Goal: Task Accomplishment & Management: Manage account settings

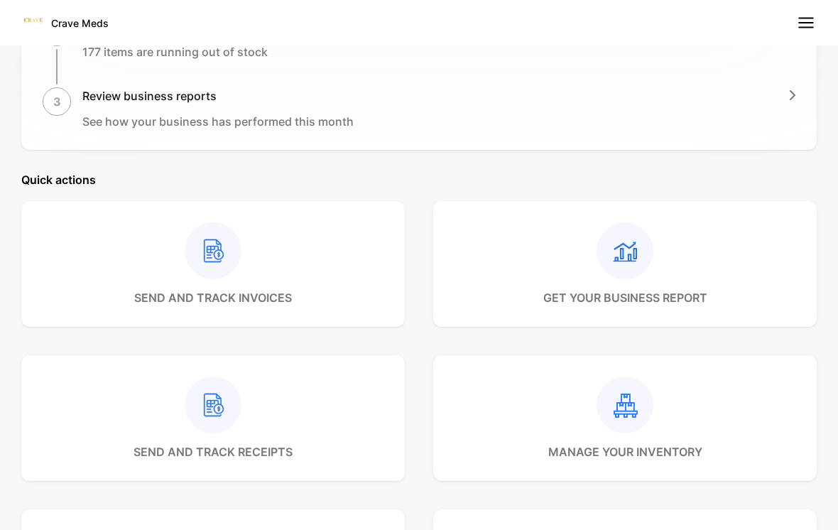
scroll to position [468, 0]
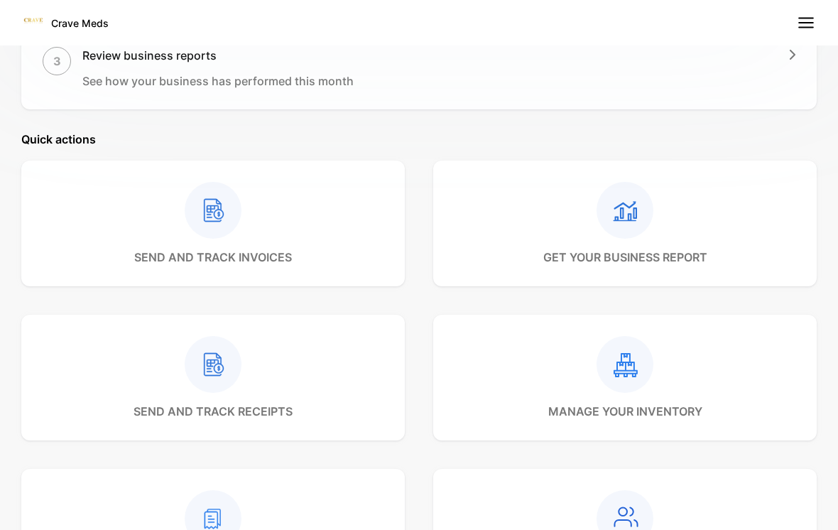
click at [695, 379] on div at bounding box center [626, 364] width 154 height 57
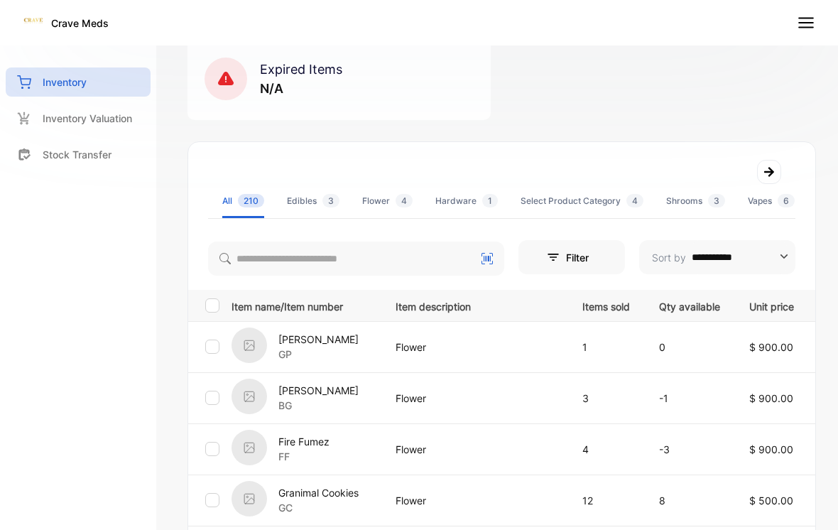
scroll to position [182, 0]
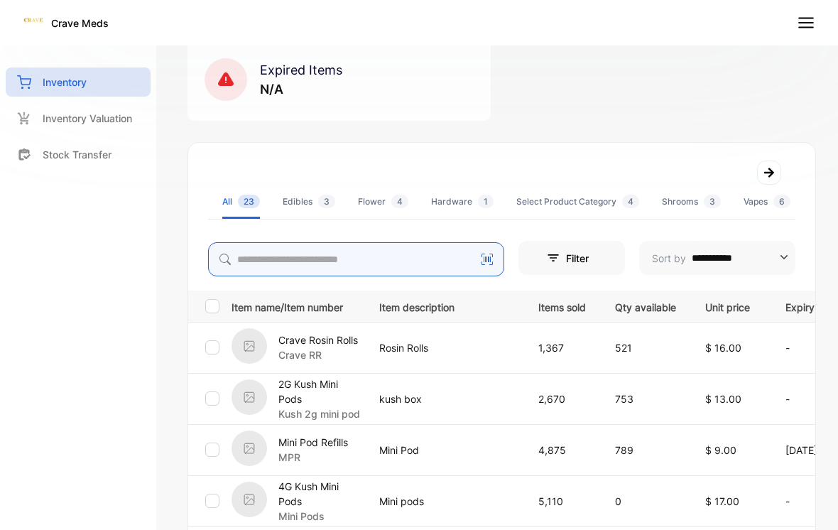
click at [273, 247] on input "search" at bounding box center [356, 259] width 296 height 34
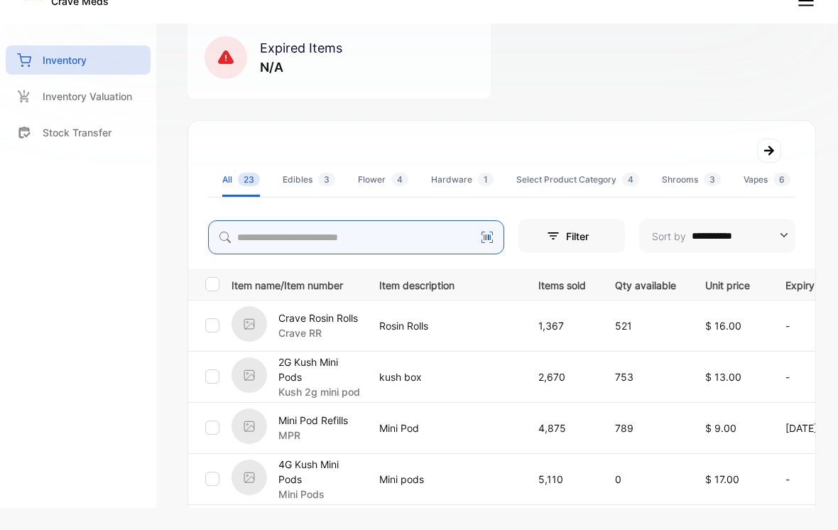
click at [272, 235] on input "search" at bounding box center [356, 237] width 296 height 34
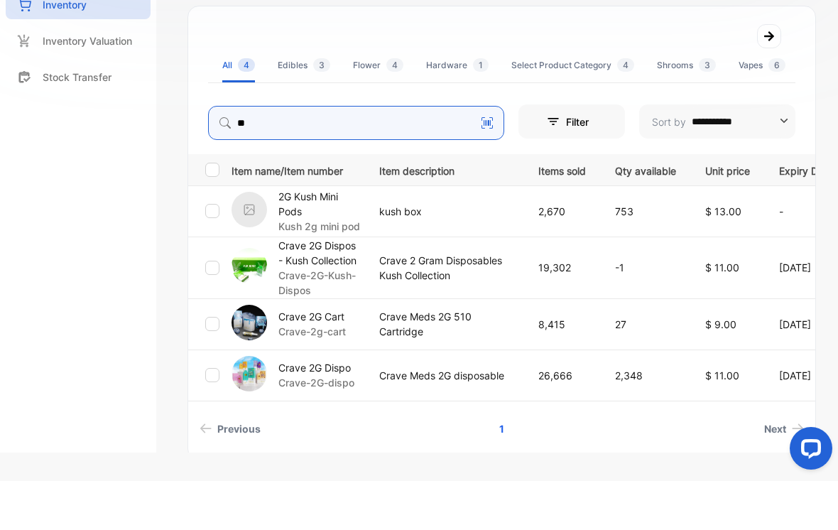
scroll to position [0, 0]
type input "**"
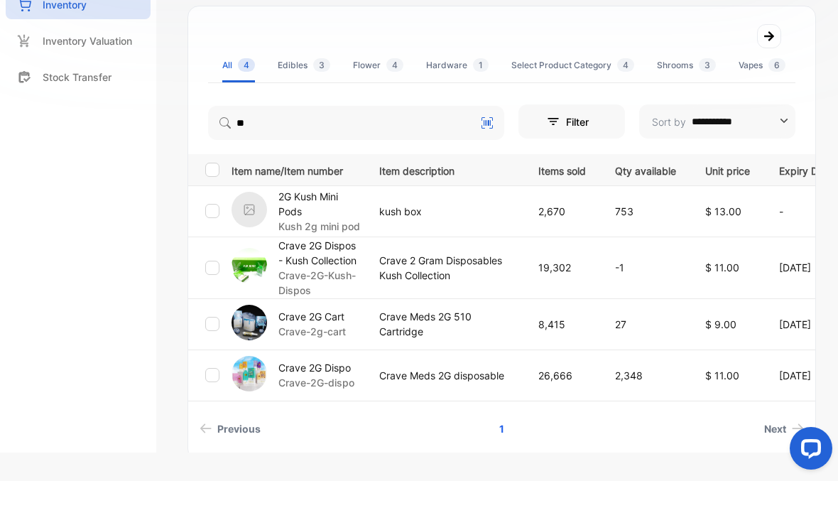
click at [431, 417] on p "Crave Meds 2G disposable" at bounding box center [444, 424] width 130 height 15
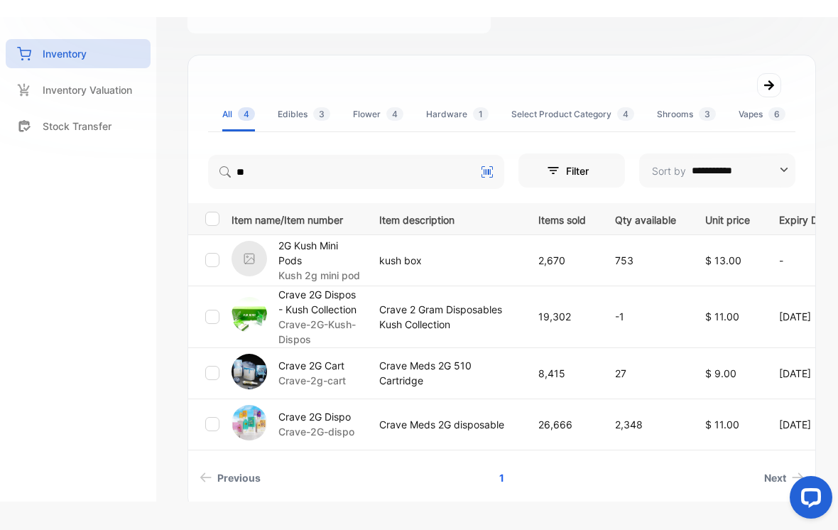
click at [248, 425] on img at bounding box center [250, 423] width 36 height 36
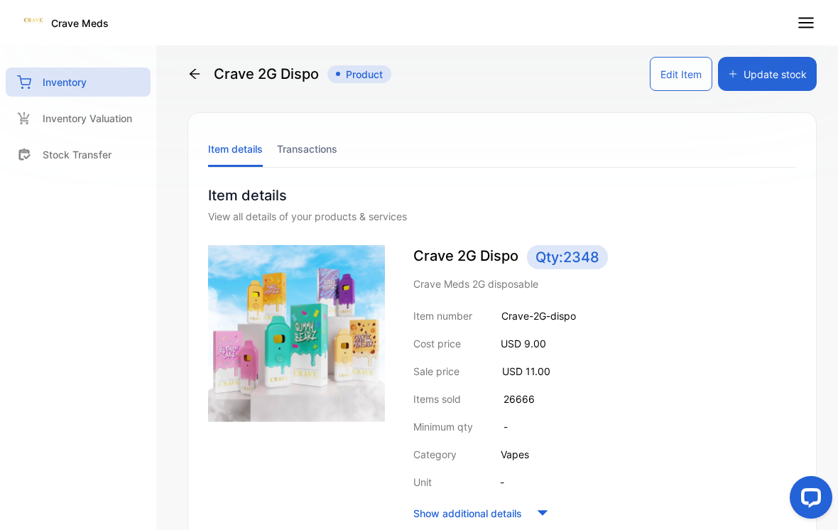
click at [784, 76] on button "Update stock" at bounding box center [767, 74] width 99 height 34
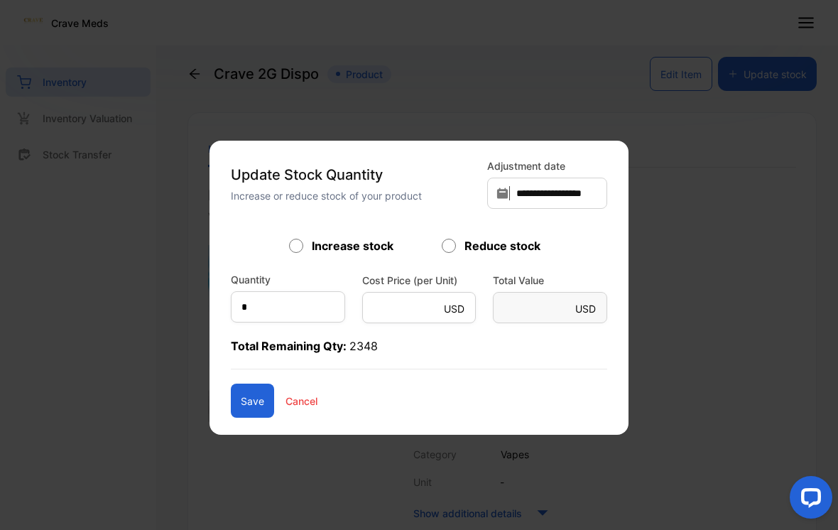
click at [451, 281] on label "Cost Price (per Unit)" at bounding box center [419, 280] width 114 height 15
click at [450, 281] on label "Cost Price (per Unit)" at bounding box center [419, 280] width 114 height 15
click at [448, 265] on form "Increase stock Reduce stock Quantity * Cost Price (per Unit) USD * Total Value …" at bounding box center [419, 327] width 377 height 180
click at [443, 269] on form "Increase stock Reduce stock Quantity * Cost Price (per Unit) USD * Total Value …" at bounding box center [419, 327] width 377 height 180
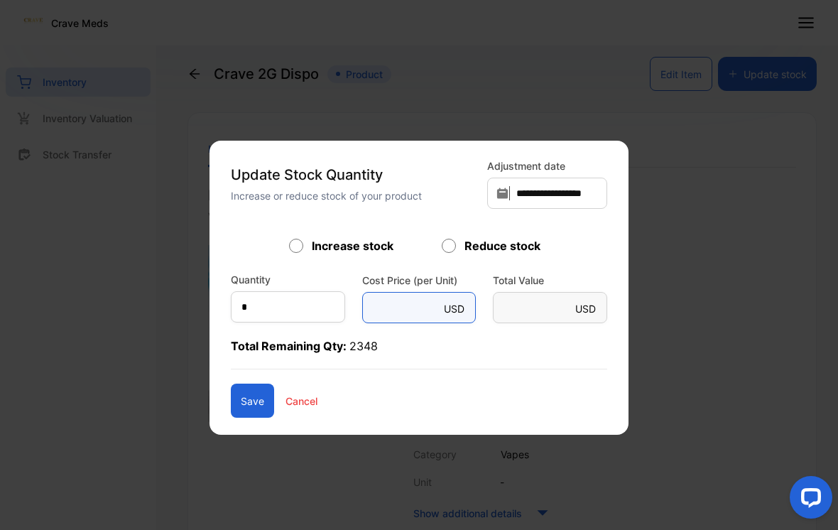
click at [428, 321] on Unit\)-inputcostprice "*" at bounding box center [419, 307] width 114 height 31
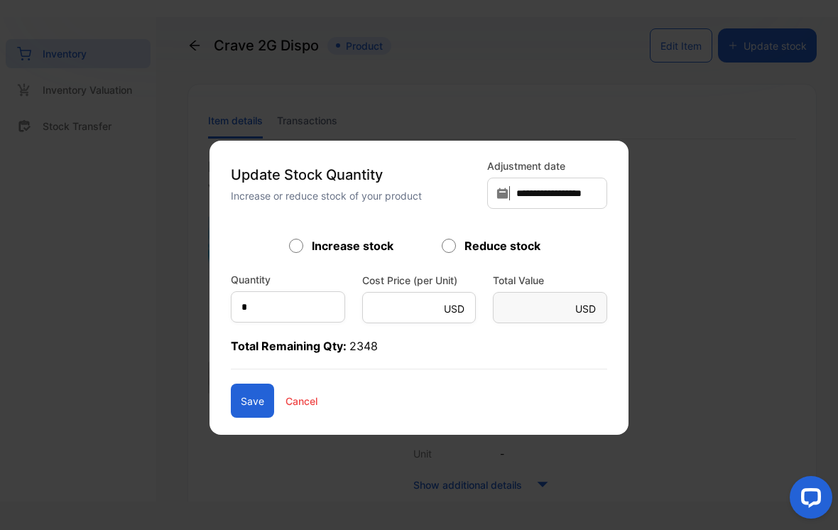
click at [457, 240] on div "Reduce stock" at bounding box center [495, 245] width 107 height 17
click at [453, 237] on div "**********" at bounding box center [419, 287] width 377 height 259
click at [259, 308] on input "*" at bounding box center [288, 306] width 114 height 31
type input "**"
type Value-inputsubject "**"
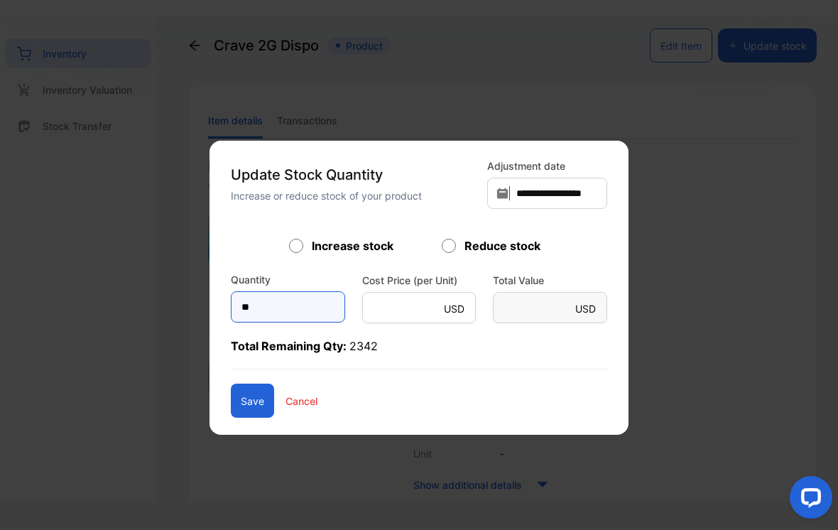
type input "**"
click at [257, 399] on button "Save" at bounding box center [252, 401] width 43 height 34
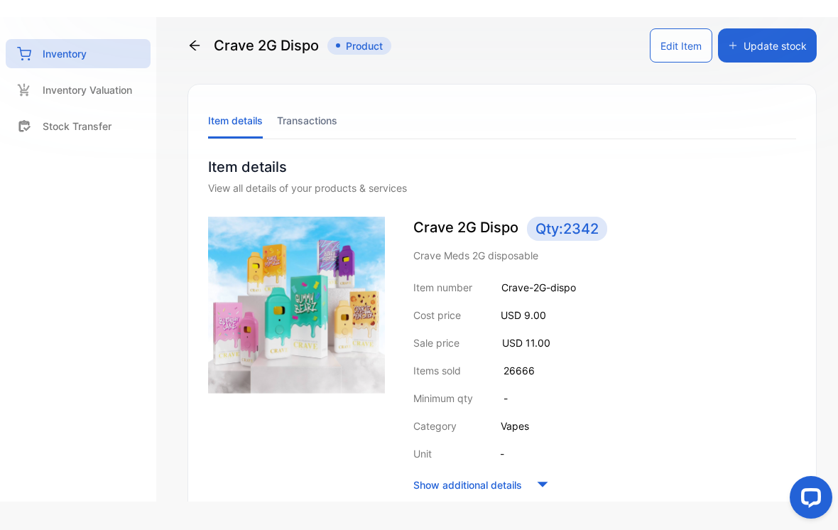
click at [218, 44] on div "Crave 2G Dispo Product" at bounding box center [290, 45] width 204 height 34
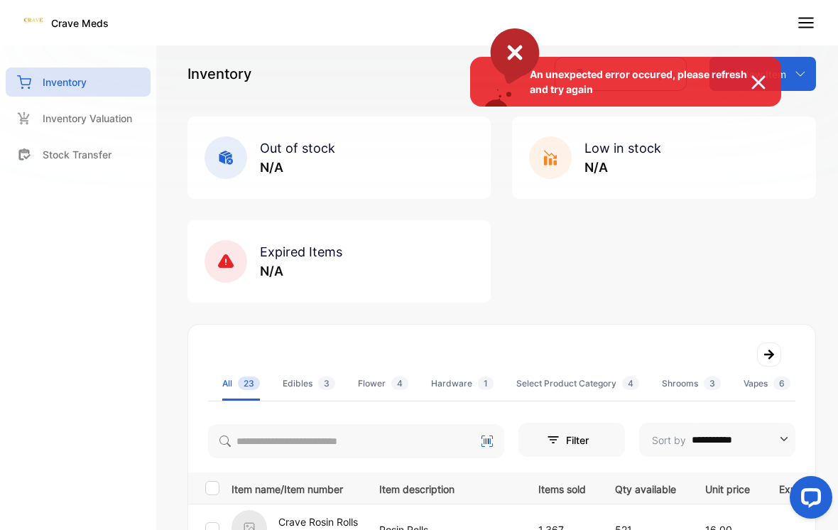
click at [256, 440] on div "An unexpected error occured, please refresh and try again" at bounding box center [419, 265] width 838 height 530
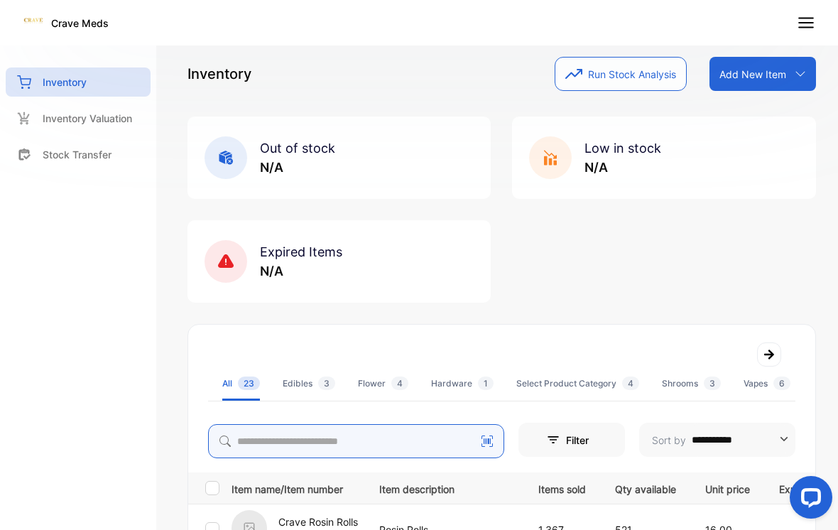
click at [278, 434] on input "search" at bounding box center [356, 441] width 296 height 34
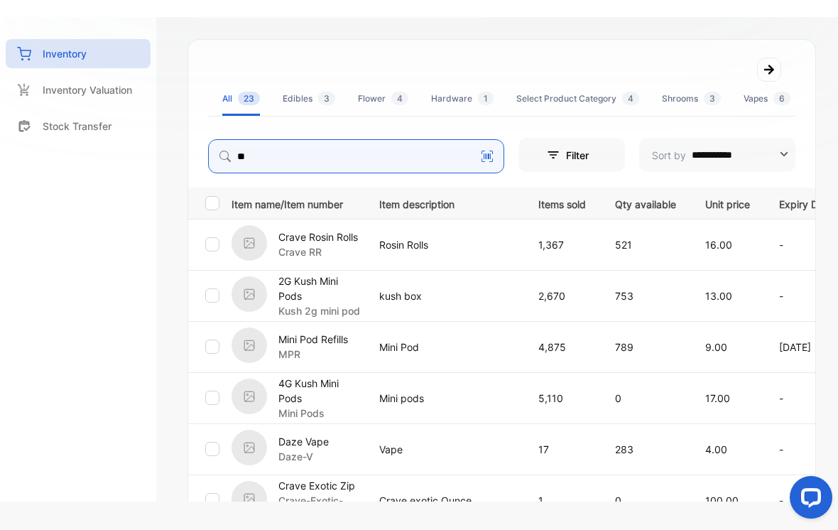
type input "**"
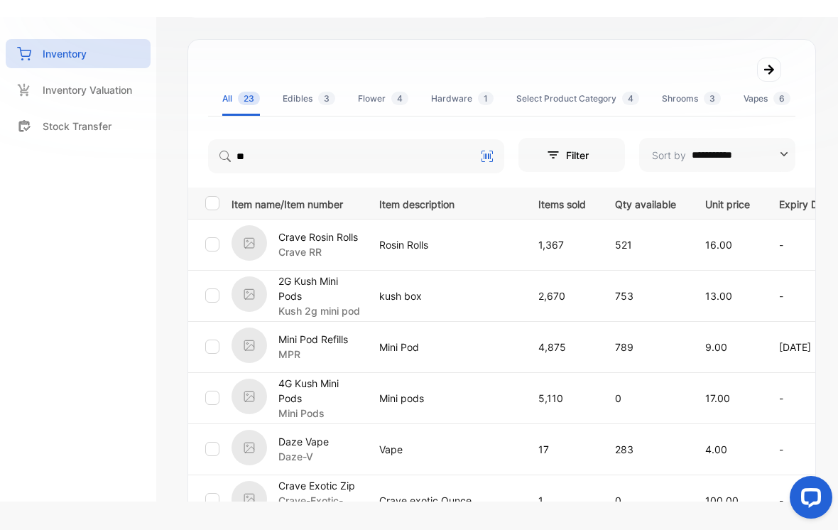
click at [626, 284] on td "753" at bounding box center [643, 295] width 90 height 51
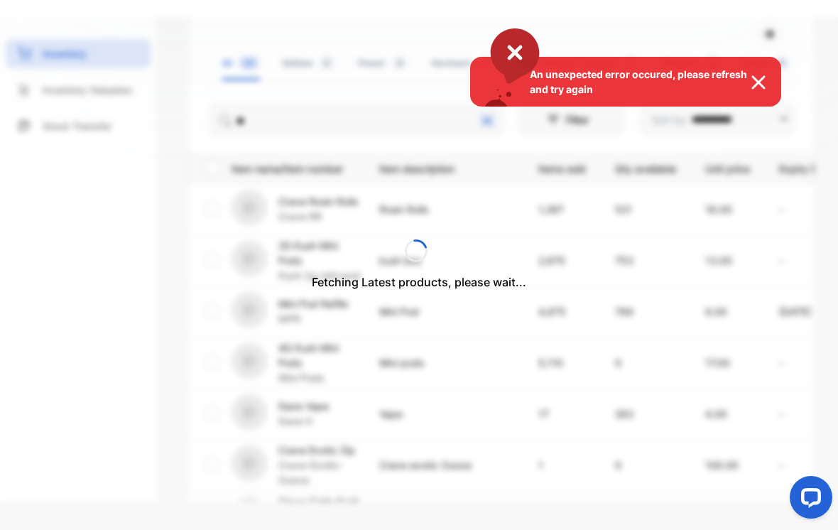
scroll to position [293, 0]
click at [757, 80] on img at bounding box center [765, 82] width 31 height 17
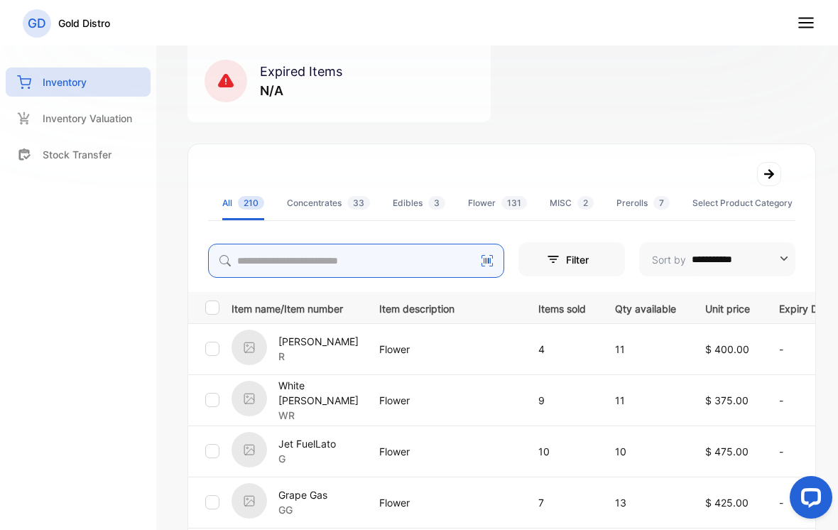
click at [294, 263] on input "search" at bounding box center [356, 261] width 296 height 34
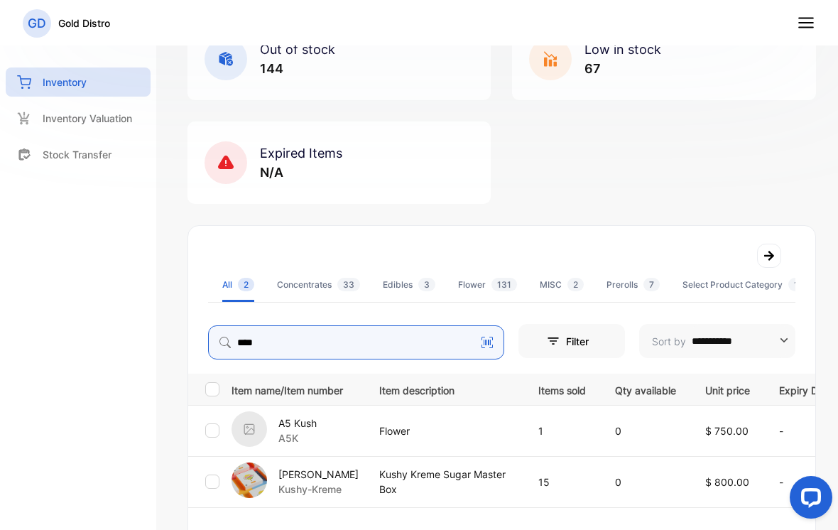
scroll to position [99, 0]
type input "****"
click at [791, 19] on nav "GD Gold Distro" at bounding box center [419, 22] width 838 height 45
click at [806, 28] on line at bounding box center [806, 28] width 14 height 0
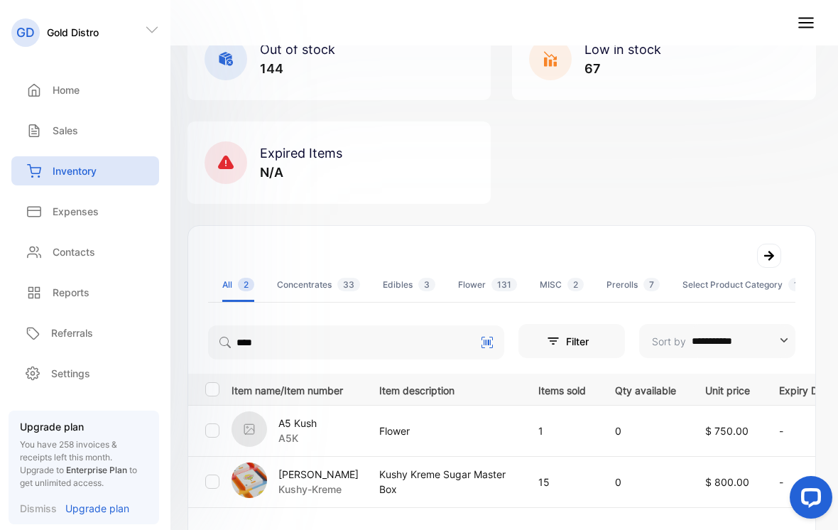
click at [158, 19] on div "GD Gold Distro" at bounding box center [85, 32] width 171 height 30
click at [148, 23] on icon at bounding box center [152, 30] width 14 height 14
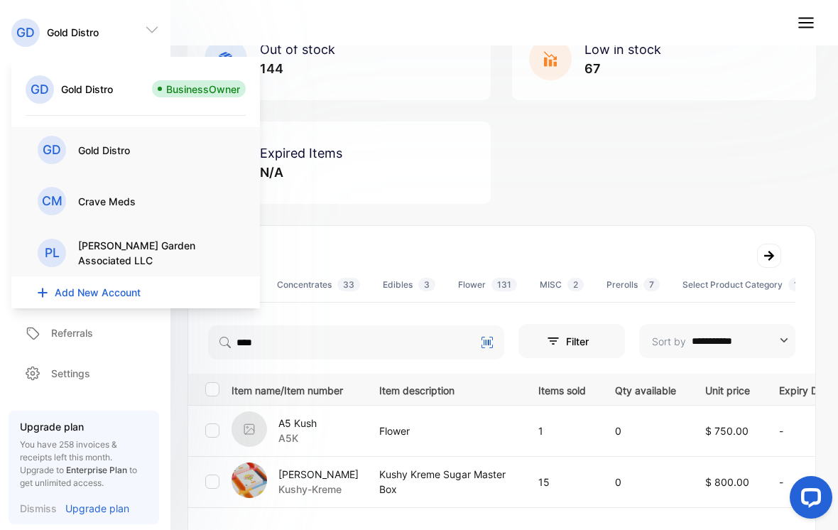
click at [111, 198] on p "Crave Meds" at bounding box center [107, 201] width 58 height 15
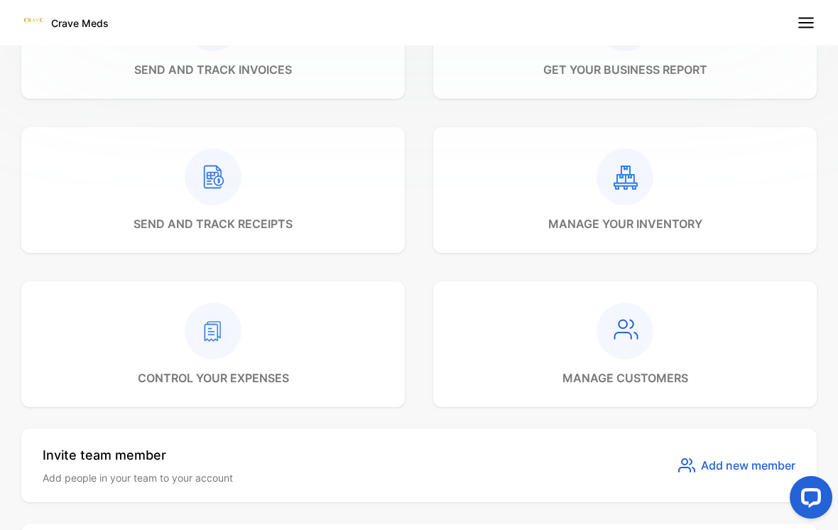
click at [612, 203] on icon at bounding box center [625, 176] width 57 height 57
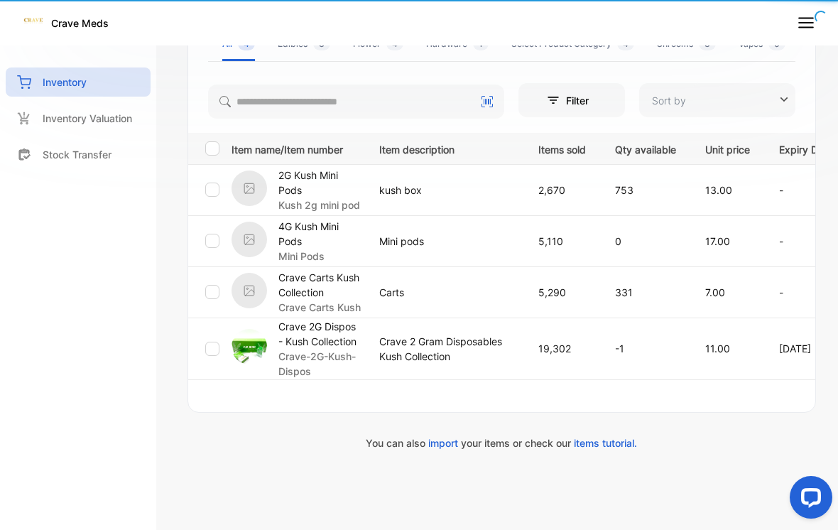
type input "**********"
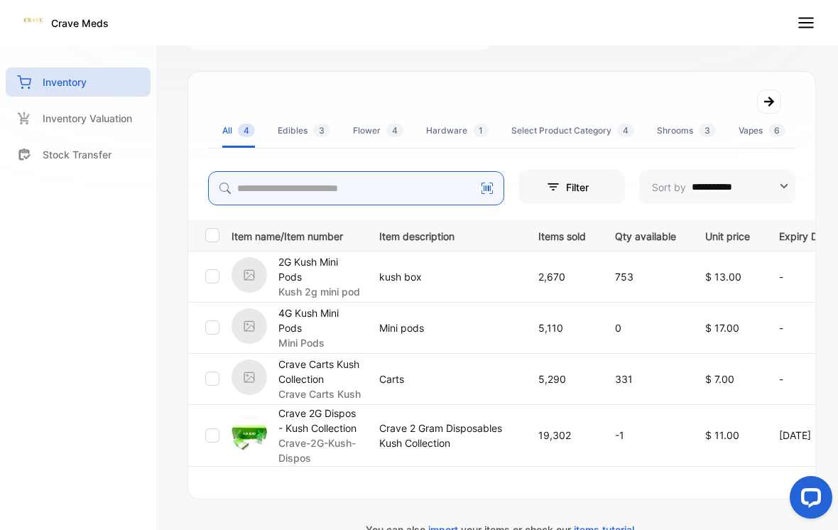
click at [419, 193] on input "search" at bounding box center [356, 188] width 296 height 34
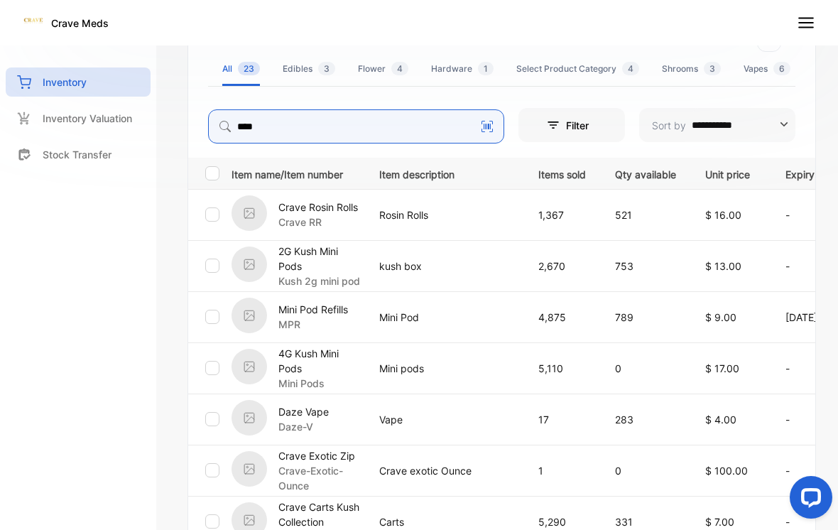
scroll to position [333, 0]
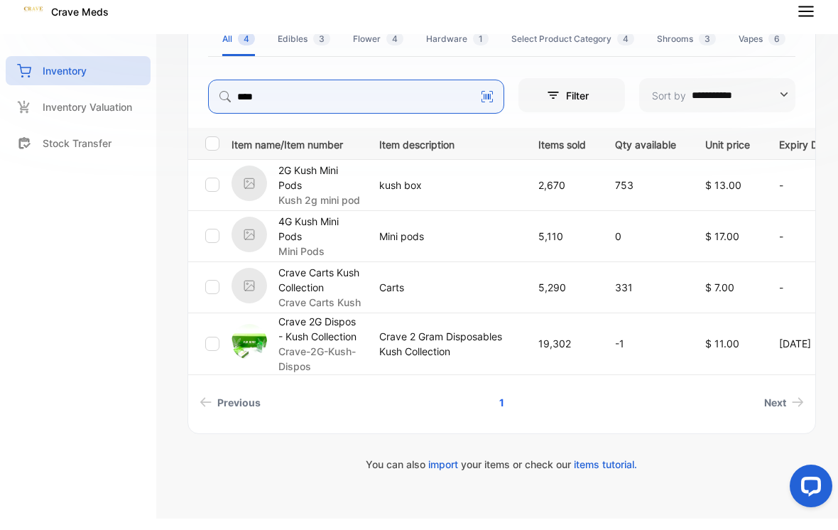
type input "****"
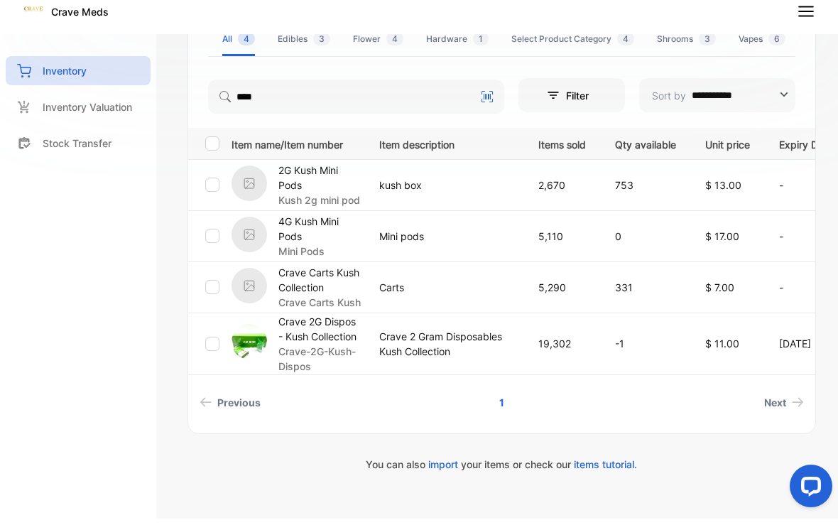
click at [265, 348] on img at bounding box center [250, 353] width 36 height 36
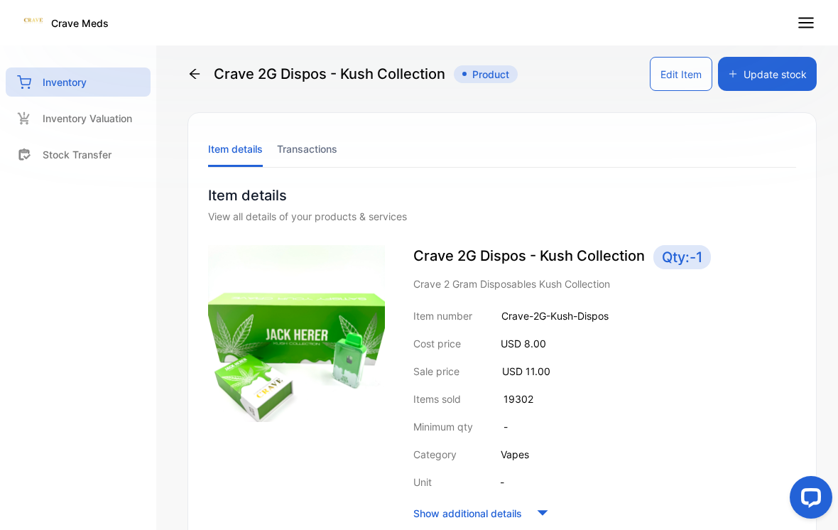
click at [782, 65] on button "Update stock" at bounding box center [767, 74] width 99 height 34
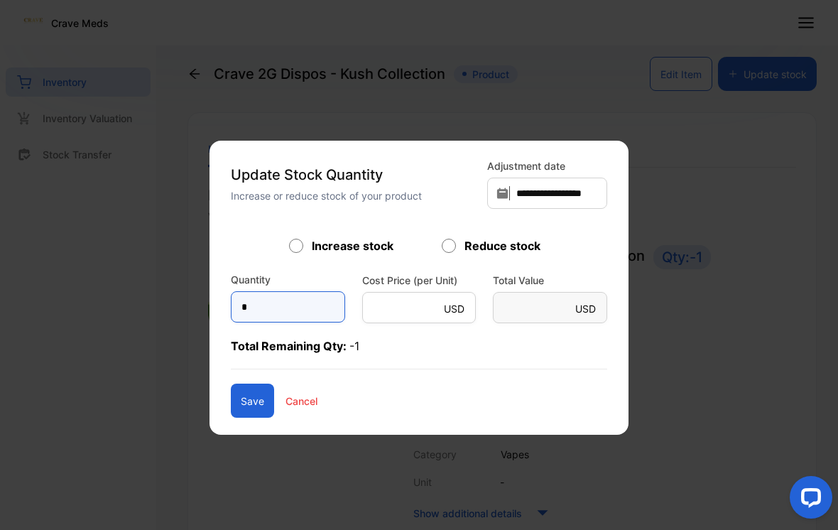
click at [273, 323] on input "*" at bounding box center [288, 306] width 114 height 31
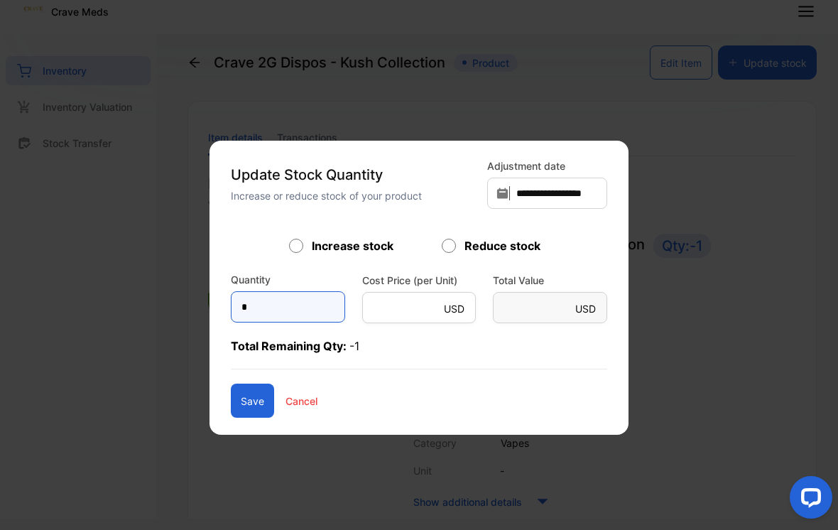
click at [274, 323] on input "*" at bounding box center [288, 306] width 114 height 31
type input "**"
type Value-inputsubject "**"
type input "**"
click at [266, 406] on button "Save" at bounding box center [252, 401] width 43 height 34
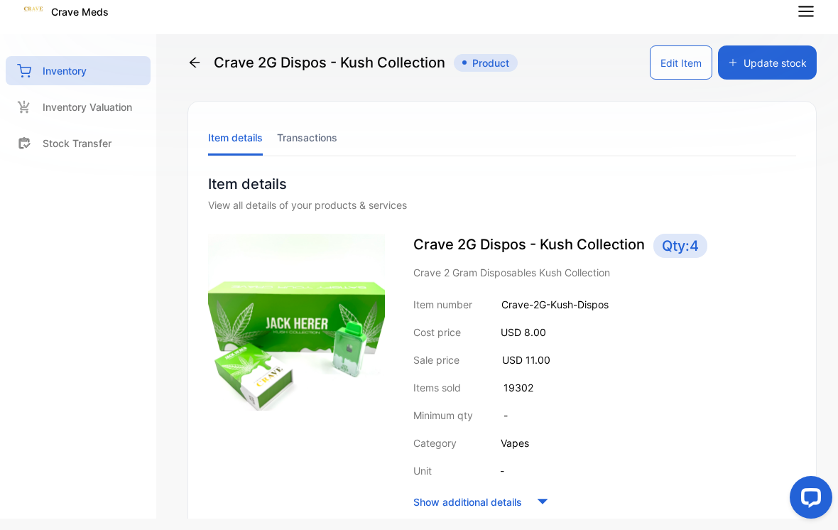
click at [208, 61] on div "Crave 2G Dispos - Kush Collection Product" at bounding box center [353, 62] width 330 height 34
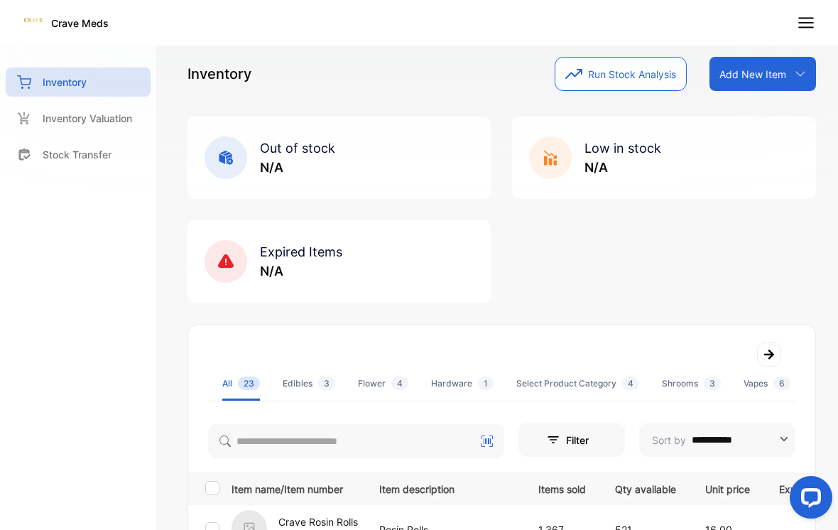
scroll to position [11, 0]
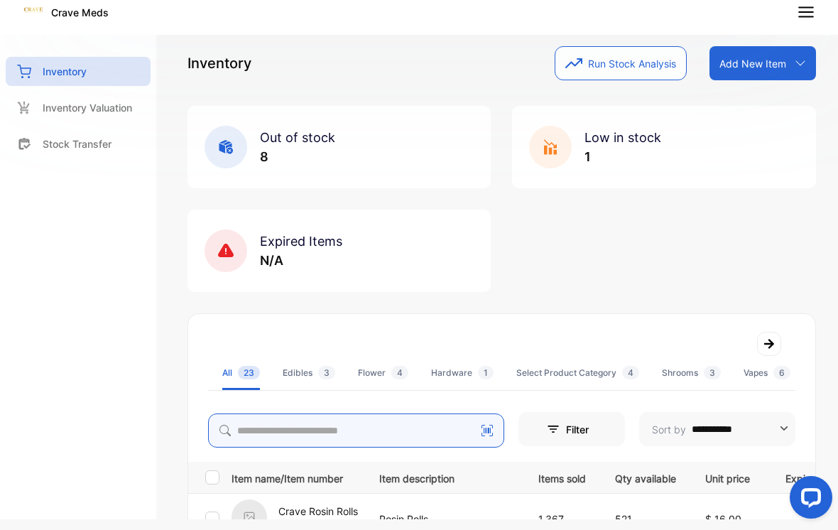
click at [285, 431] on input "search" at bounding box center [356, 431] width 296 height 34
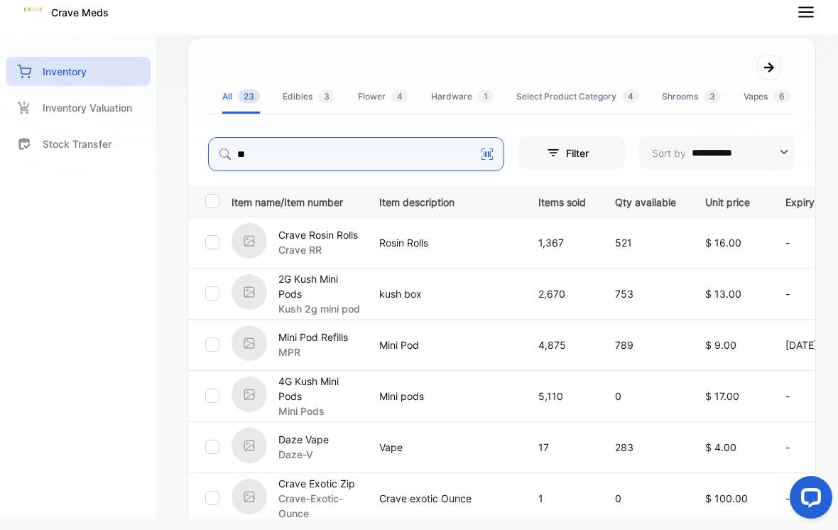
scroll to position [293, 0]
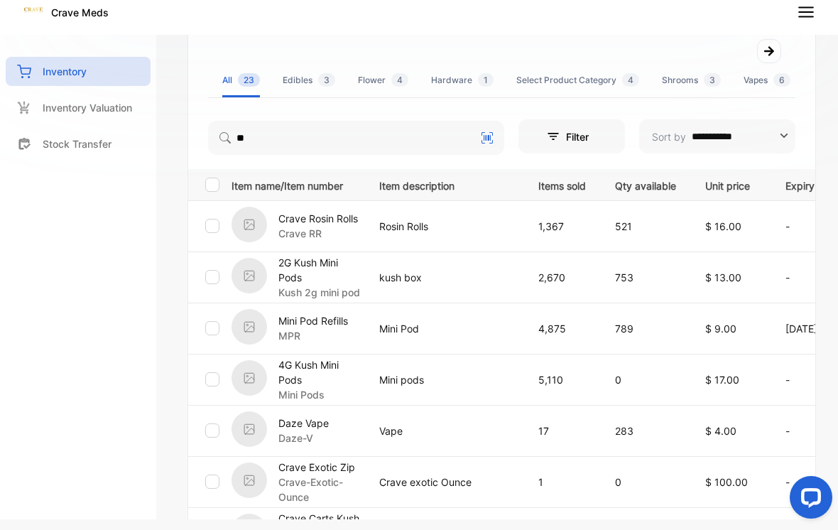
click at [700, 330] on td "$ 9.00" at bounding box center [728, 328] width 80 height 51
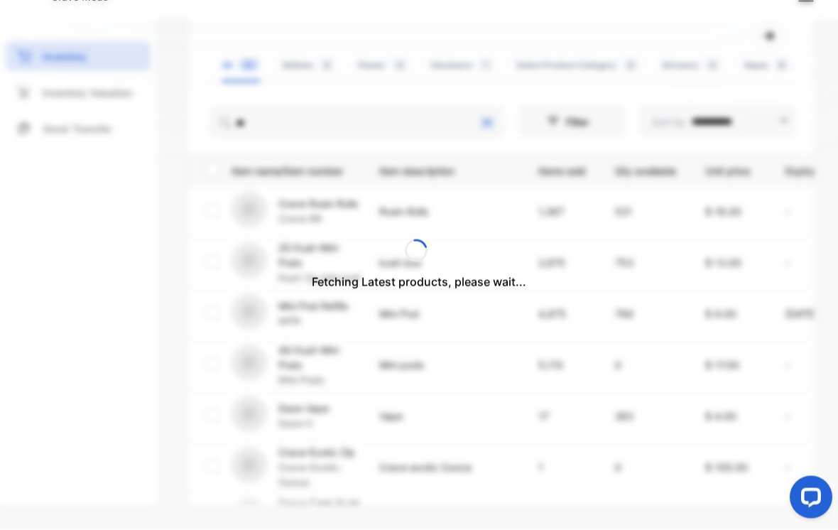
scroll to position [28, 0]
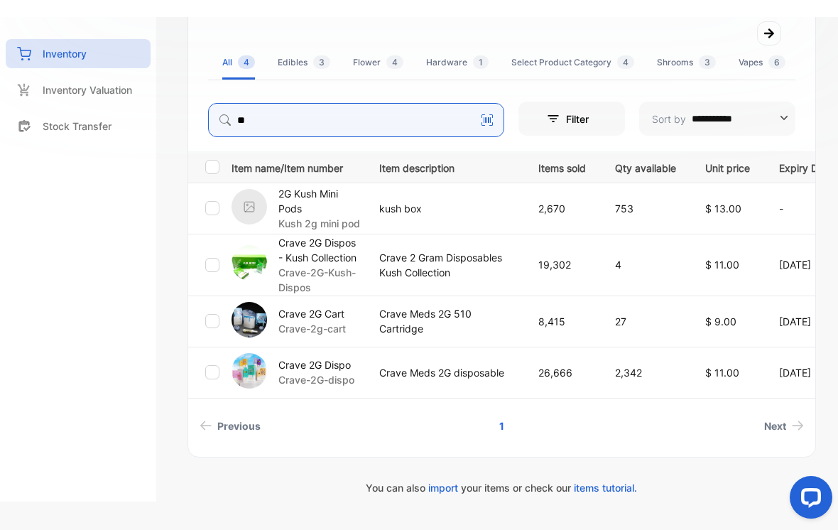
click at [265, 110] on input "**" at bounding box center [356, 120] width 296 height 34
click at [340, 121] on input "**" at bounding box center [356, 121] width 296 height 34
type input "*"
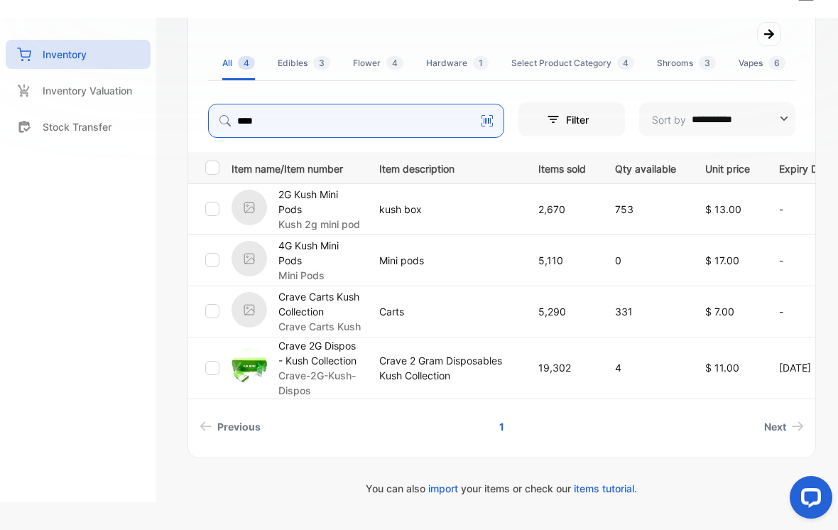
scroll to position [28, 0]
type input "*"
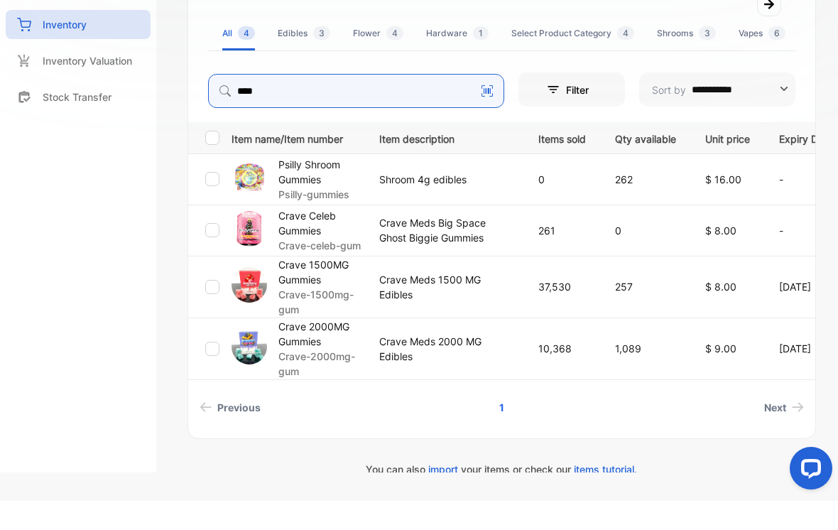
type input "****"
click at [569, 308] on p "37,530" at bounding box center [563, 315] width 48 height 15
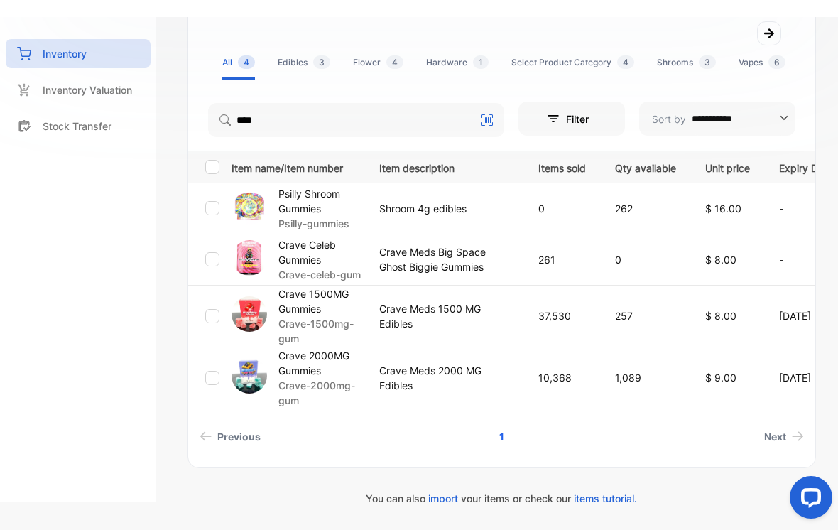
click at [549, 323] on p "37,530" at bounding box center [563, 315] width 48 height 15
click at [529, 332] on td "37,530" at bounding box center [560, 316] width 77 height 62
click at [491, 318] on p "Crave Meds 1500 MG Edibles" at bounding box center [444, 316] width 130 height 30
click at [450, 320] on p "Crave Meds 1500 MG Edibles" at bounding box center [444, 316] width 130 height 30
click at [438, 325] on p "Crave Meds 1500 MG Edibles" at bounding box center [444, 316] width 130 height 30
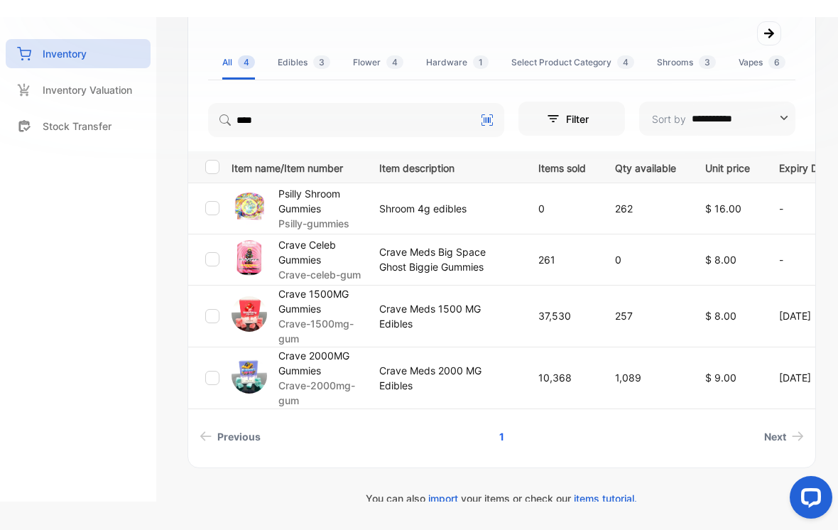
click at [411, 321] on p "Crave Meds 1500 MG Edibles" at bounding box center [444, 316] width 130 height 30
click at [414, 323] on p "Crave Meds 1500 MG Edibles" at bounding box center [444, 316] width 130 height 30
click at [498, 326] on p "Crave Meds 1500 MG Edibles" at bounding box center [444, 316] width 130 height 30
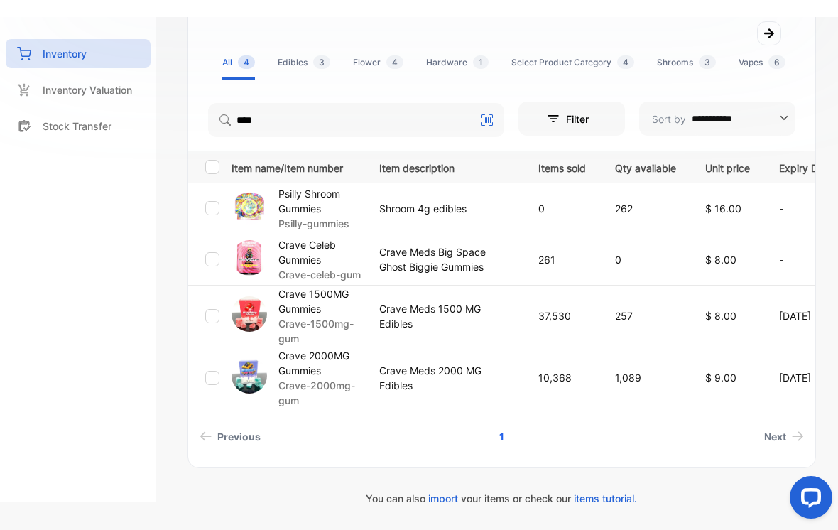
click at [553, 323] on p "37,530" at bounding box center [563, 315] width 48 height 15
click at [632, 320] on p "257" at bounding box center [645, 315] width 61 height 15
click at [315, 309] on p "Crave 1500MG Gummies" at bounding box center [320, 301] width 83 height 30
click at [259, 324] on img at bounding box center [250, 314] width 36 height 36
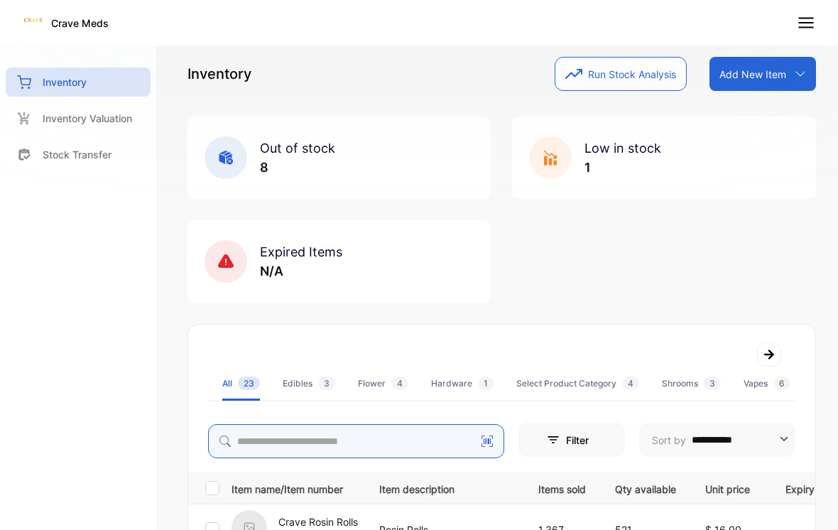
click at [419, 424] on input "search" at bounding box center [356, 441] width 296 height 34
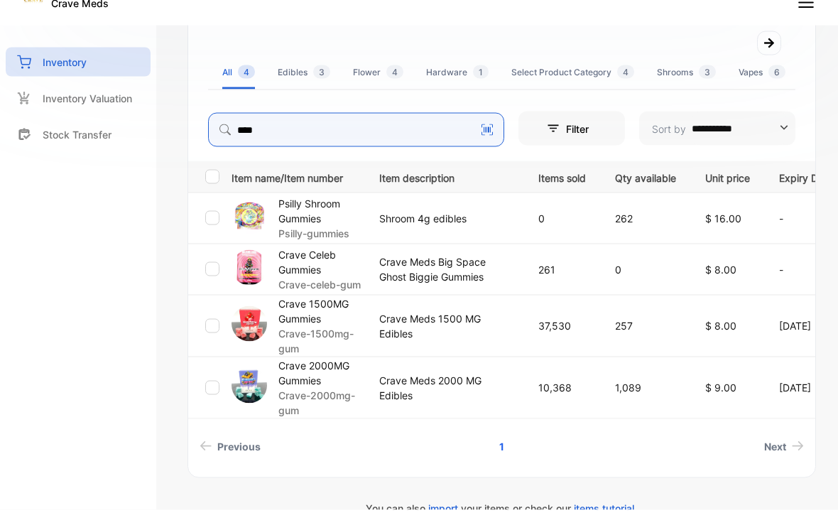
scroll to position [298, 0]
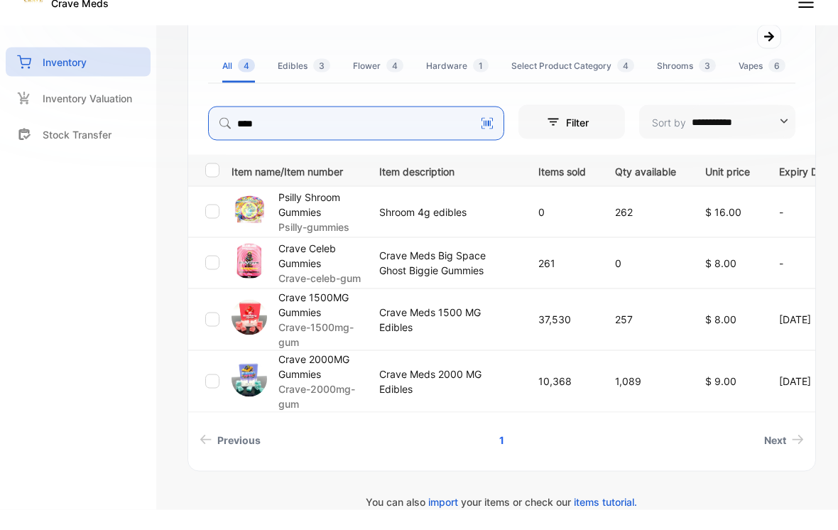
type input "****"
click at [462, 325] on p "Crave Meds 1500 MG Edibles" at bounding box center [444, 340] width 130 height 30
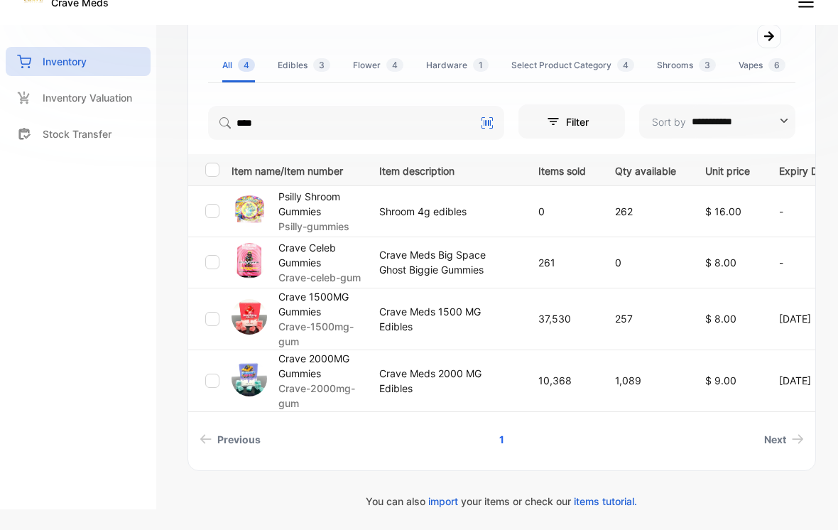
click at [445, 326] on p "Crave Meds 1500 MG Edibles" at bounding box center [444, 319] width 130 height 30
click at [418, 326] on p "Crave Meds 1500 MG Edibles" at bounding box center [444, 319] width 130 height 30
click at [392, 318] on p "Crave Meds 1500 MG Edibles" at bounding box center [444, 319] width 130 height 30
click at [389, 326] on p "Crave Meds 1500 MG Edibles" at bounding box center [444, 319] width 130 height 30
click at [388, 325] on p "Crave Meds 1500 MG Edibles" at bounding box center [444, 319] width 130 height 30
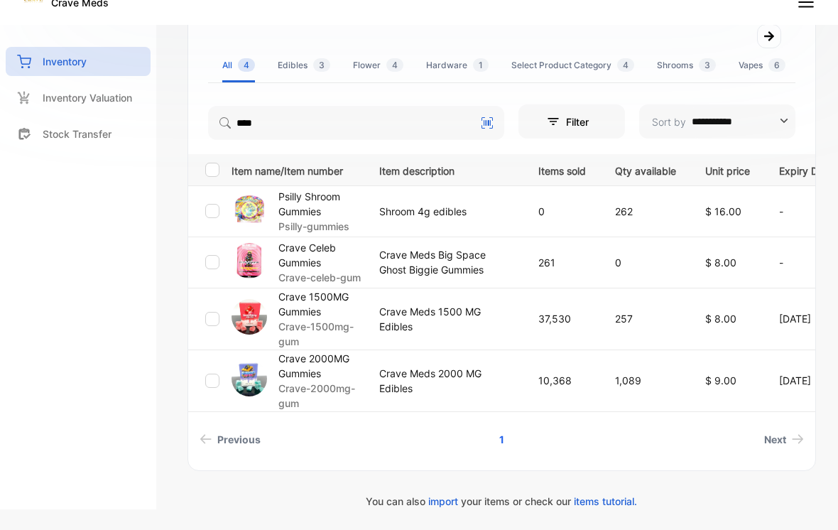
click at [398, 326] on p "Crave Meds 1500 MG Edibles" at bounding box center [444, 319] width 130 height 30
click at [502, 334] on p "Crave Meds 1500 MG Edibles" at bounding box center [444, 319] width 130 height 30
click at [594, 328] on td "37,530" at bounding box center [560, 319] width 77 height 62
click at [593, 328] on td "37,530" at bounding box center [560, 319] width 77 height 62
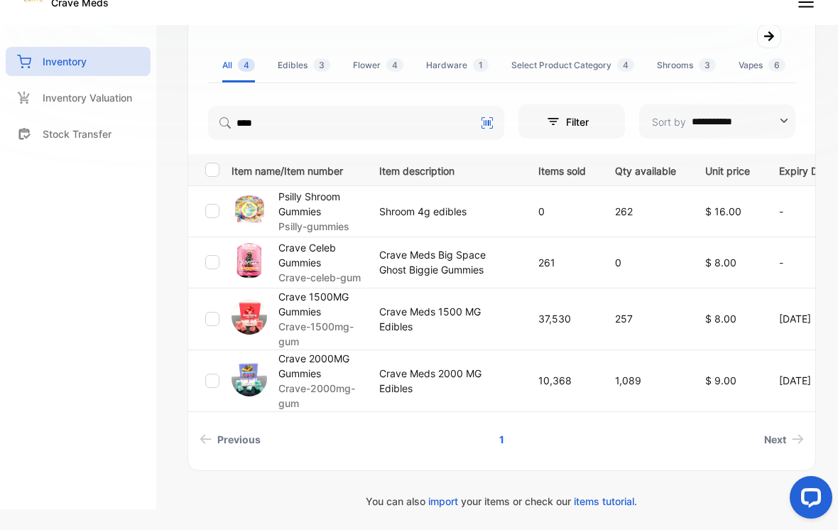
click at [293, 308] on p "Crave 1500MG Gummies" at bounding box center [320, 304] width 83 height 30
click at [330, 341] on p "Crave-1500mg-gum" at bounding box center [320, 334] width 83 height 30
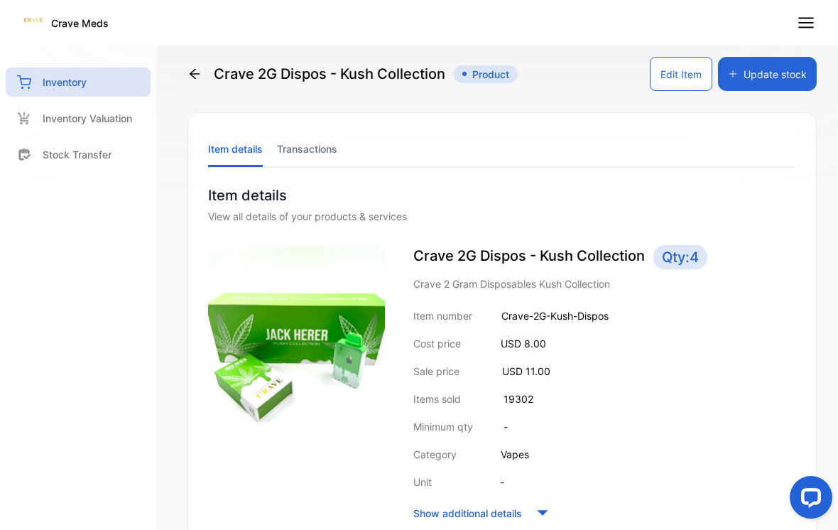
click at [213, 60] on div "Crave 2G Dispos - Kush Collection Product" at bounding box center [353, 74] width 330 height 34
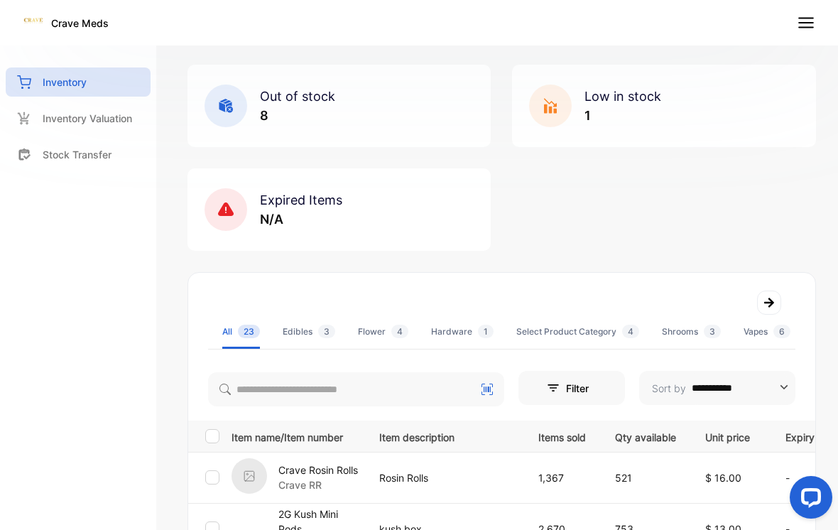
scroll to position [53, 0]
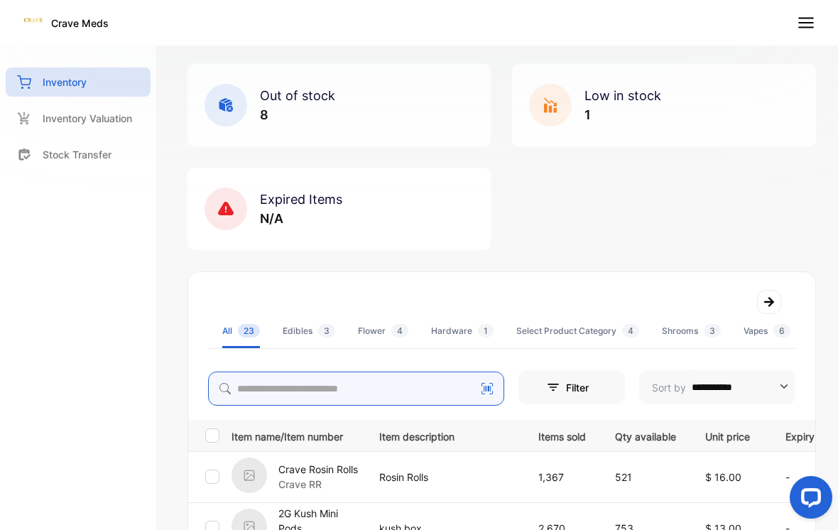
click at [411, 389] on input "search" at bounding box center [356, 389] width 296 height 34
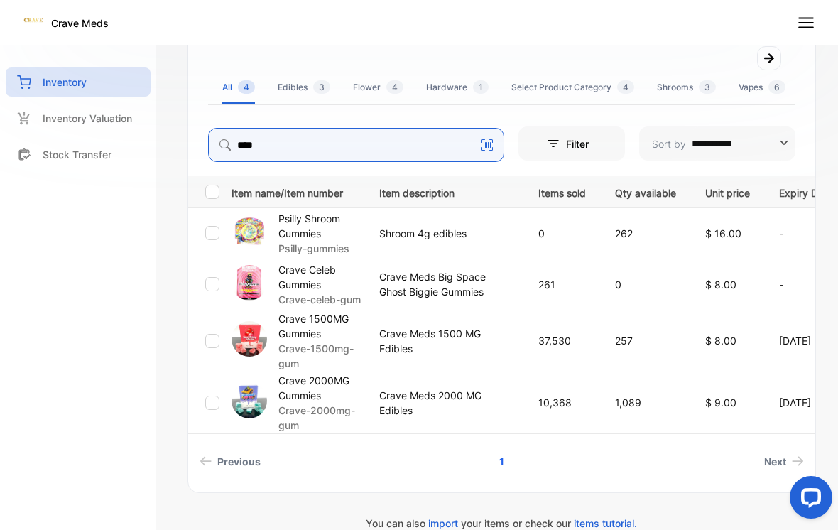
scroll to position [297, 0]
type input "****"
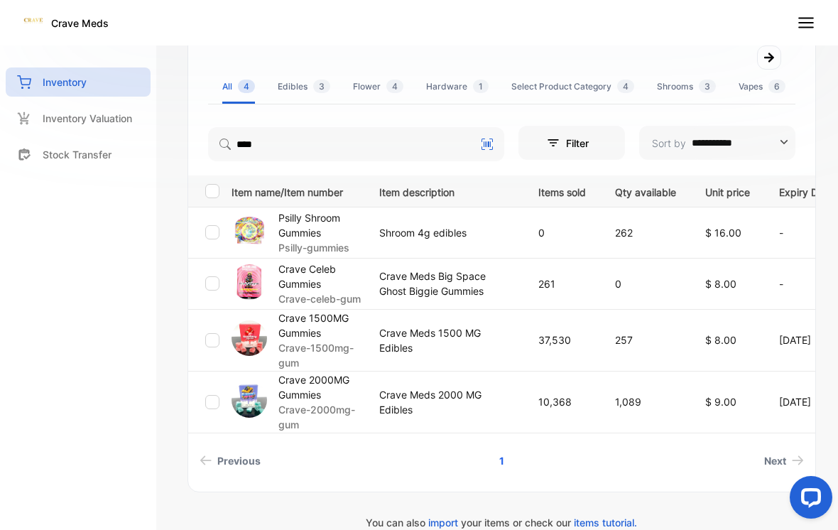
click at [288, 354] on p "Crave-1500mg-gum" at bounding box center [320, 355] width 83 height 30
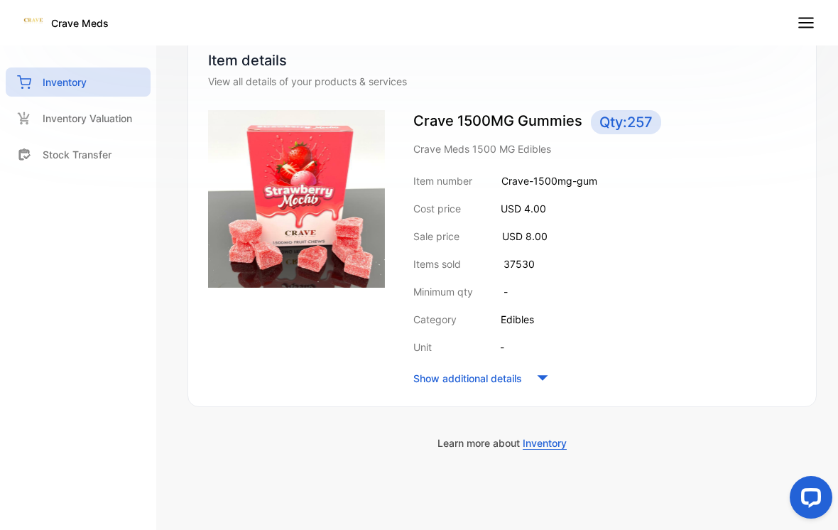
click at [317, 345] on div at bounding box center [296, 249] width 177 height 279
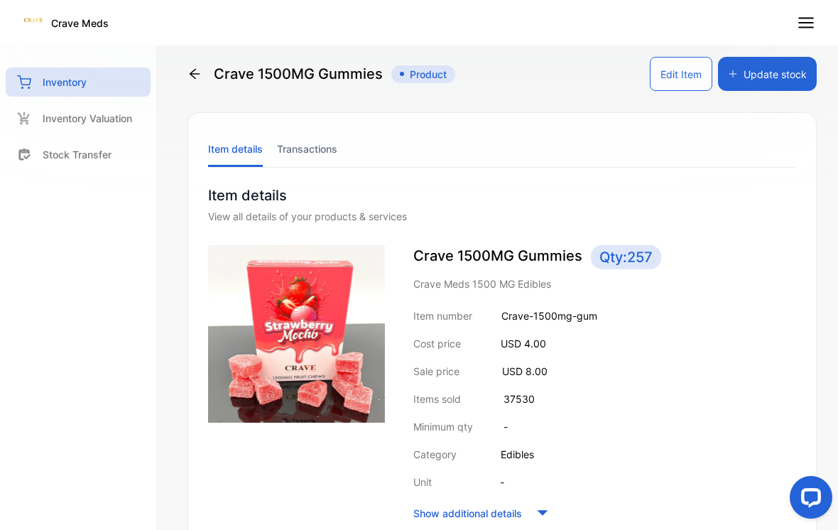
click at [764, 65] on button "Update stock" at bounding box center [767, 74] width 99 height 34
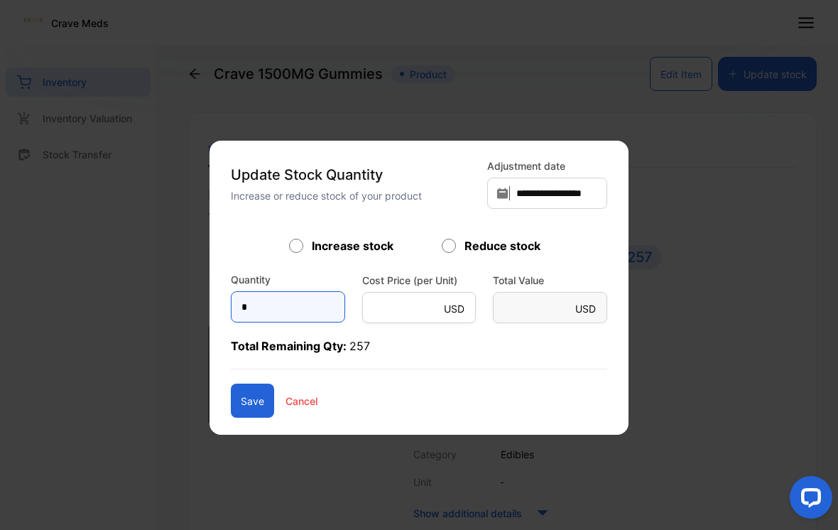
click at [286, 308] on input "*" at bounding box center [288, 306] width 114 height 31
type input "*"
type Value-inputsubject "*"
type input "**"
type Value-inputsubject "**"
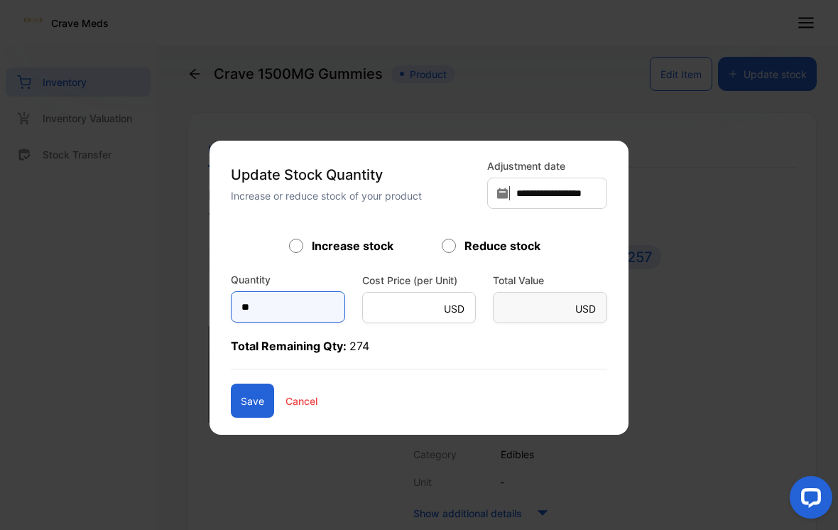
type input "***"
type Value-inputsubject "***"
type input "****"
type Value-inputsubject "****"
type input "****"
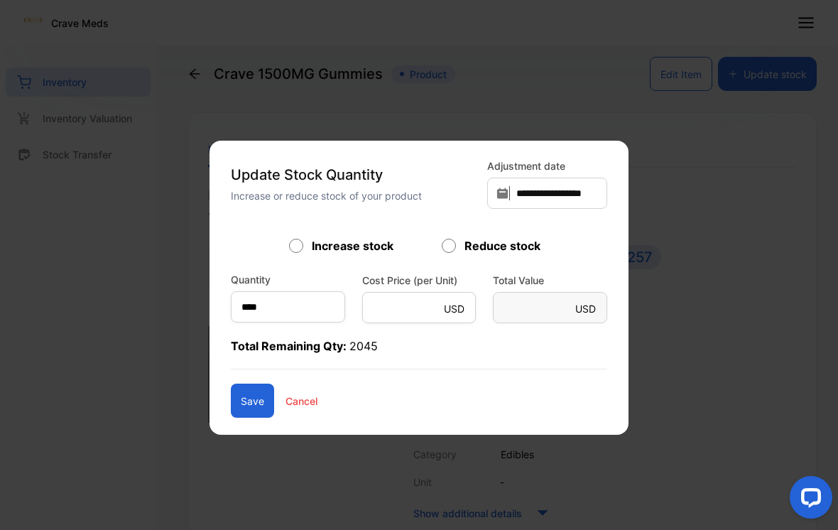
click at [240, 384] on button "Save" at bounding box center [252, 401] width 43 height 34
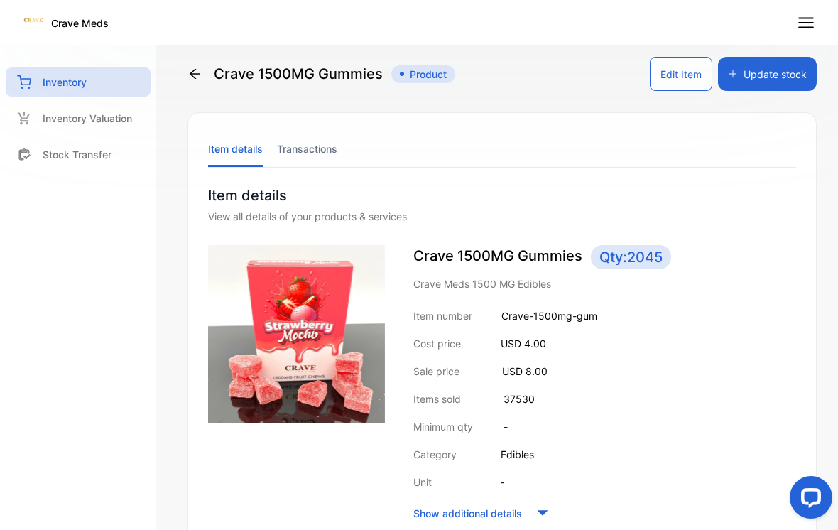
click at [197, 72] on icon at bounding box center [195, 74] width 14 height 14
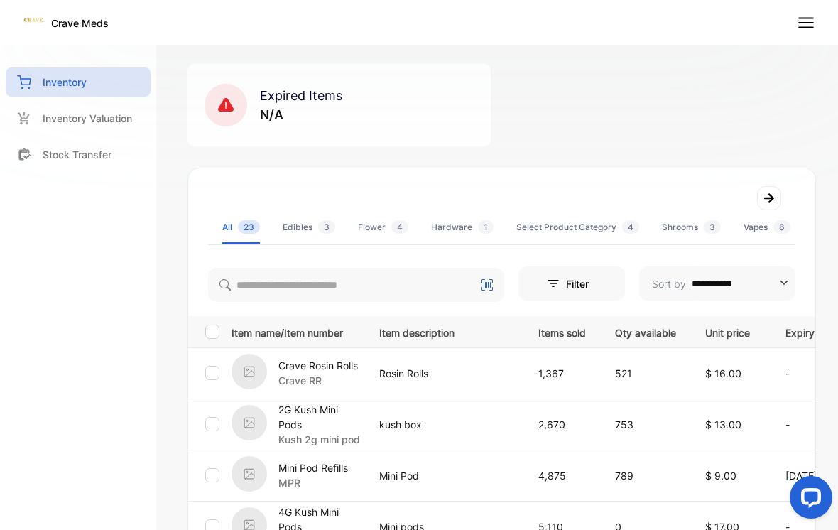
scroll to position [254, 0]
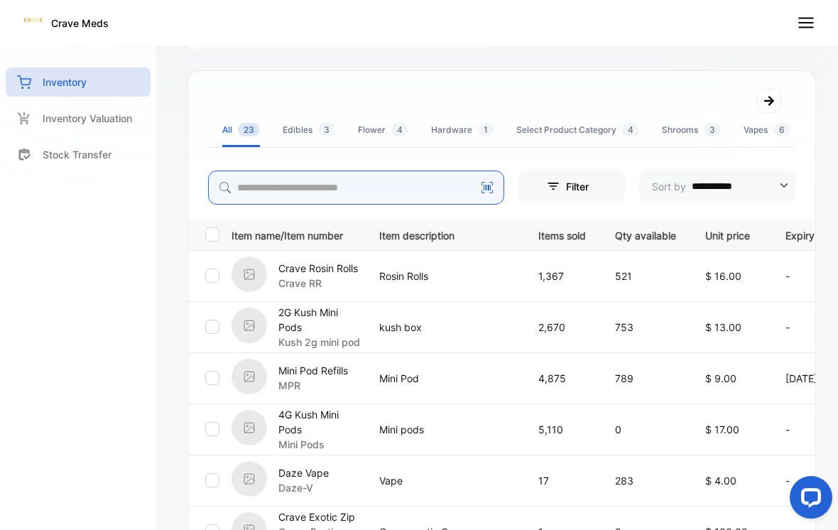
click at [355, 181] on input "search" at bounding box center [356, 188] width 296 height 34
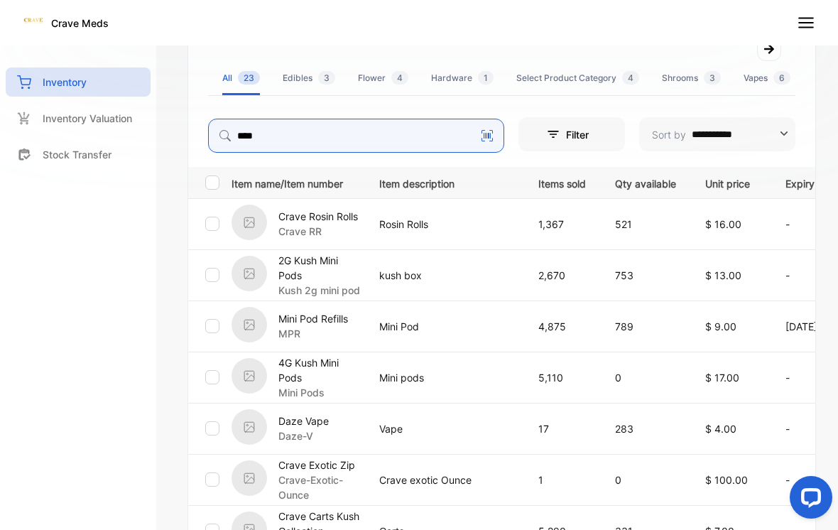
scroll to position [306, 0]
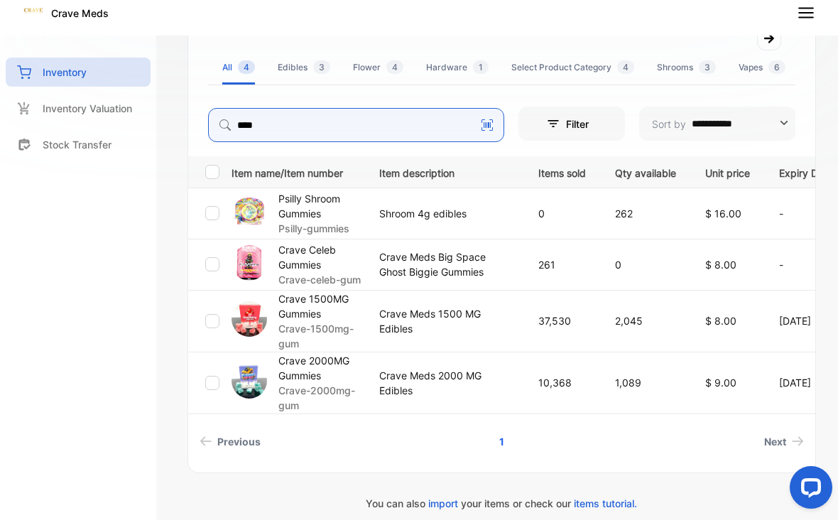
type input "****"
click at [443, 386] on p "Crave Meds 2000 MG Edibles" at bounding box center [444, 393] width 130 height 30
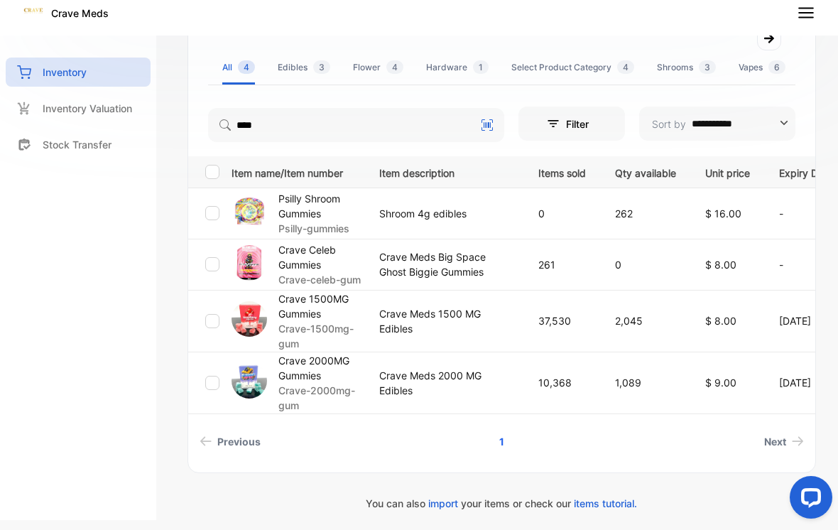
click at [413, 398] on p "Crave Meds 2000 MG Edibles" at bounding box center [444, 383] width 130 height 30
click at [372, 396] on td "Crave Meds 2000 MG Edibles" at bounding box center [441, 383] width 159 height 62
click at [313, 383] on p "Crave 2000MG Gummies" at bounding box center [320, 368] width 83 height 30
click at [312, 383] on p "Crave 2000MG Gummies" at bounding box center [320, 368] width 83 height 30
click at [296, 383] on p "Crave 2000MG Gummies" at bounding box center [320, 368] width 83 height 30
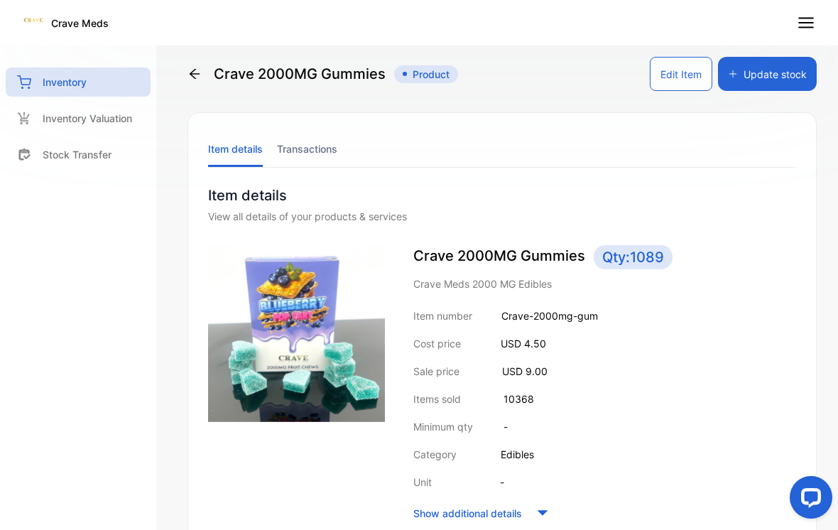
click at [763, 72] on button "Update stock" at bounding box center [767, 74] width 99 height 34
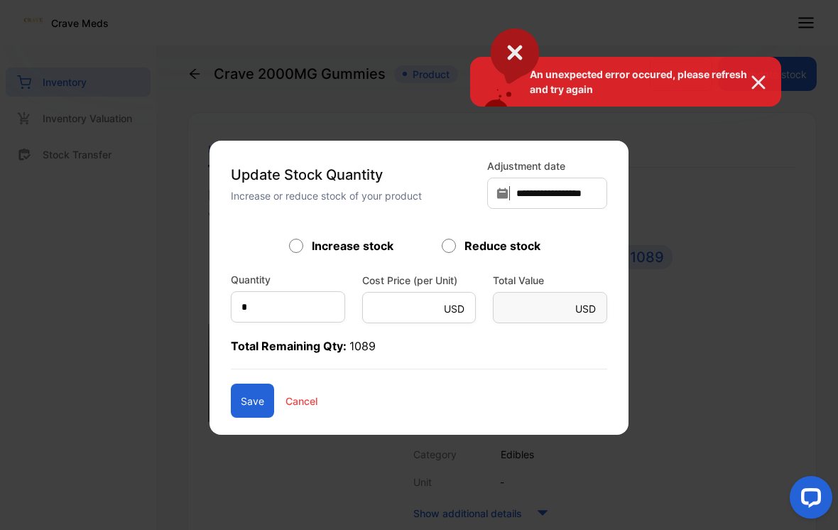
click at [455, 270] on div "An unexpected error occured, please refresh and try again" at bounding box center [419, 265] width 838 height 530
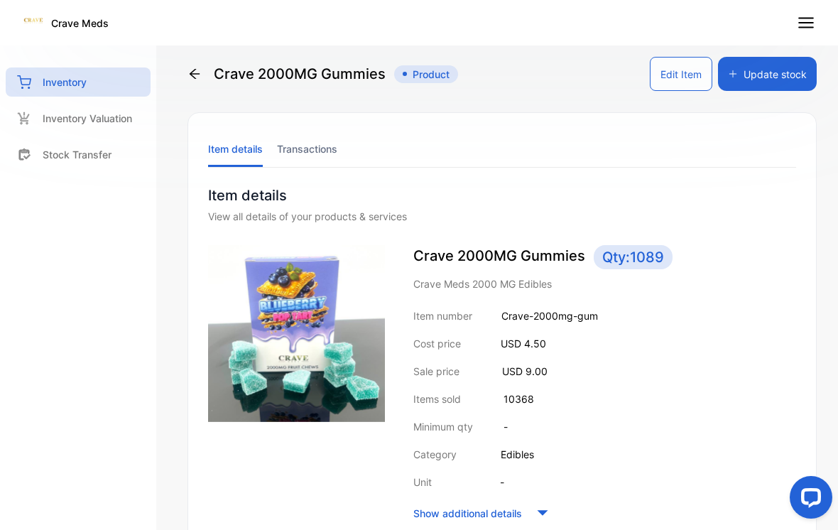
click at [455, 269] on div "Crave 2000MG Gummies Qty: 1089 Crave Meds 2000 MG Edibles Item number Crave-200…" at bounding box center [605, 384] width 383 height 279
click at [774, 69] on button "Update stock" at bounding box center [767, 74] width 99 height 34
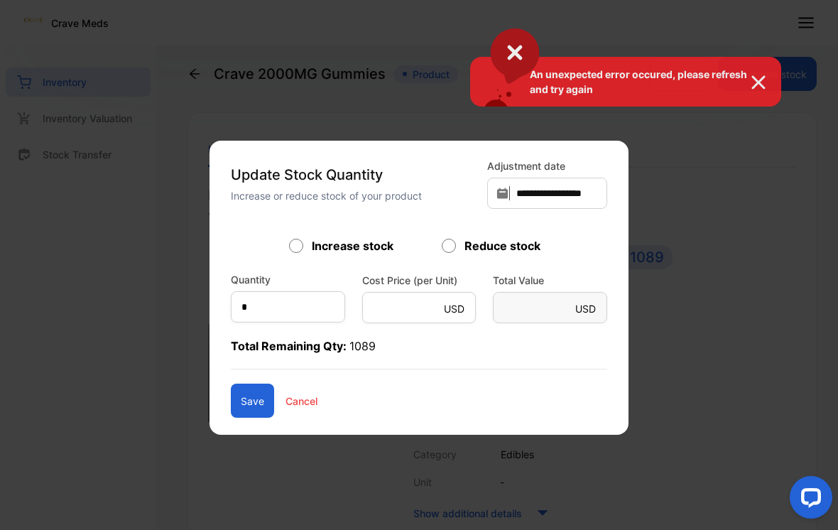
click at [271, 328] on div "An unexpected error occured, please refresh and try again" at bounding box center [419, 265] width 838 height 530
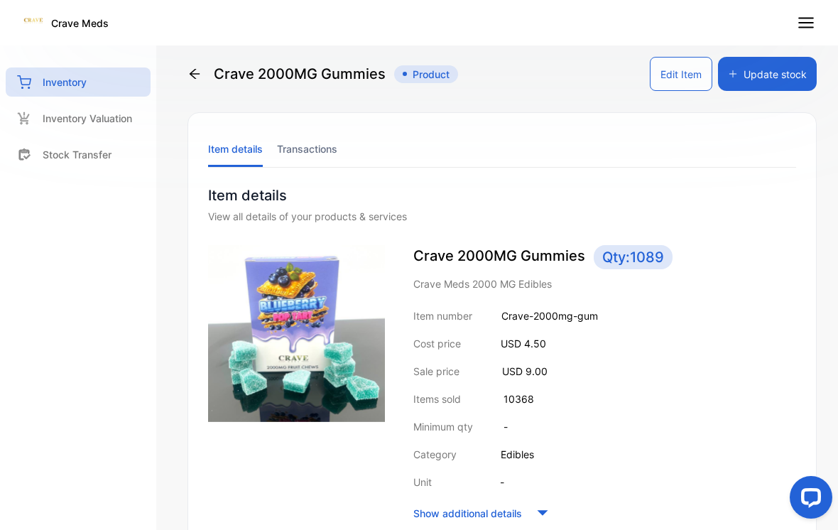
click at [781, 71] on button "Update stock" at bounding box center [767, 74] width 99 height 34
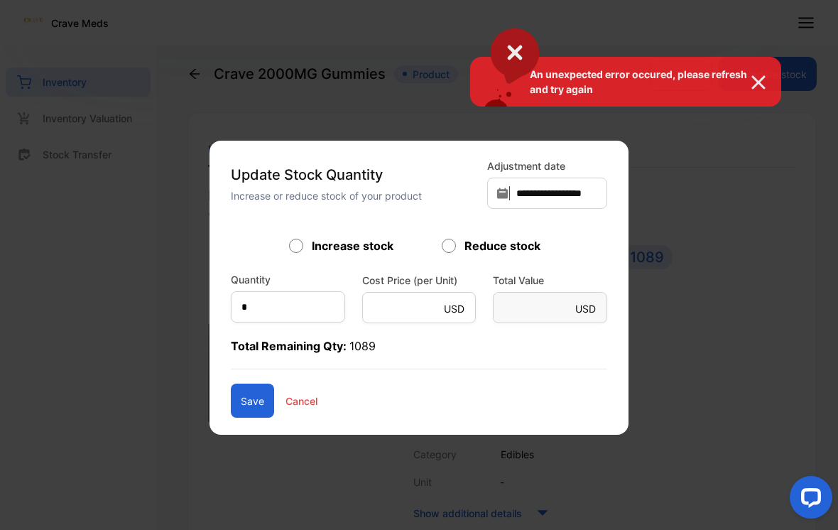
click at [444, 257] on div "An unexpected error occured, please refresh and try again" at bounding box center [419, 265] width 838 height 530
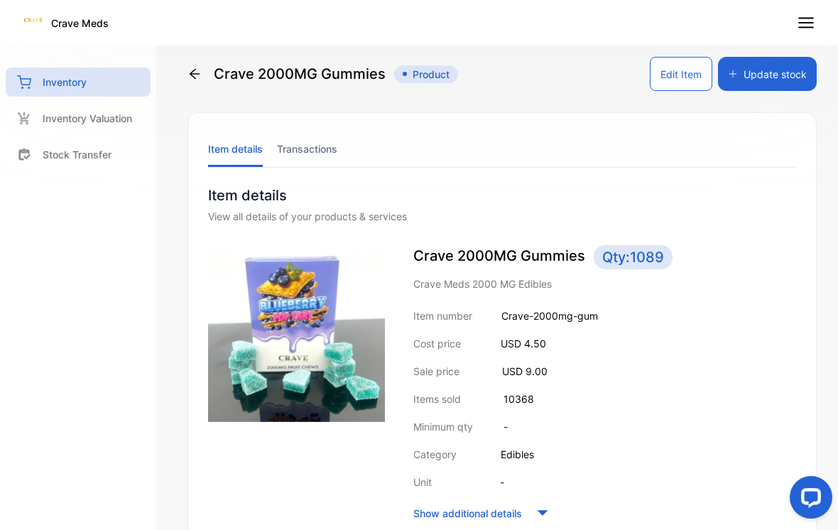
click at [457, 261] on p "Crave 2000MG Gummies Qty: 1089" at bounding box center [605, 257] width 383 height 24
click at [797, 69] on button "Update stock" at bounding box center [767, 74] width 99 height 34
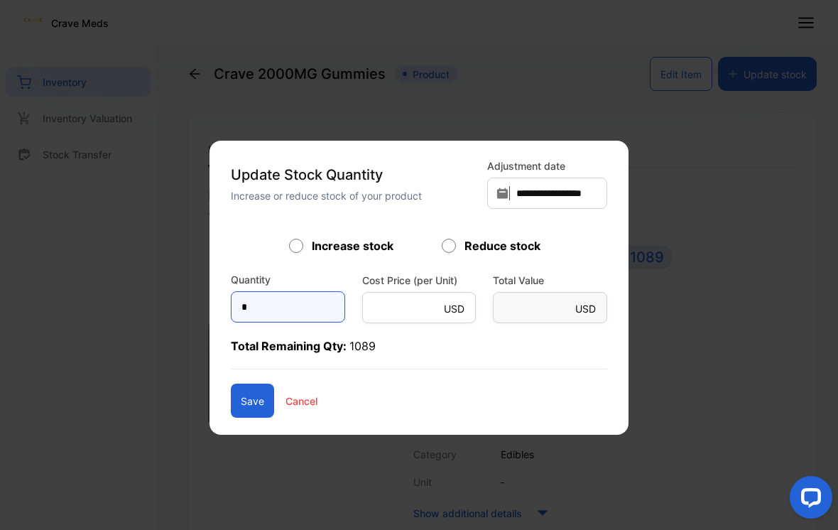
click at [291, 323] on input "*" at bounding box center [288, 306] width 114 height 31
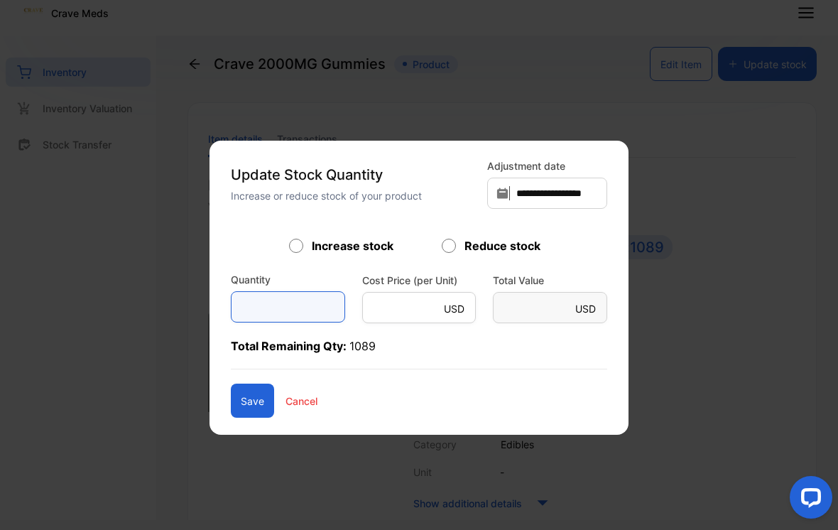
type input "*"
type Value-inputsubject "***"
type input "**"
type Value-inputsubject "**"
type input "***"
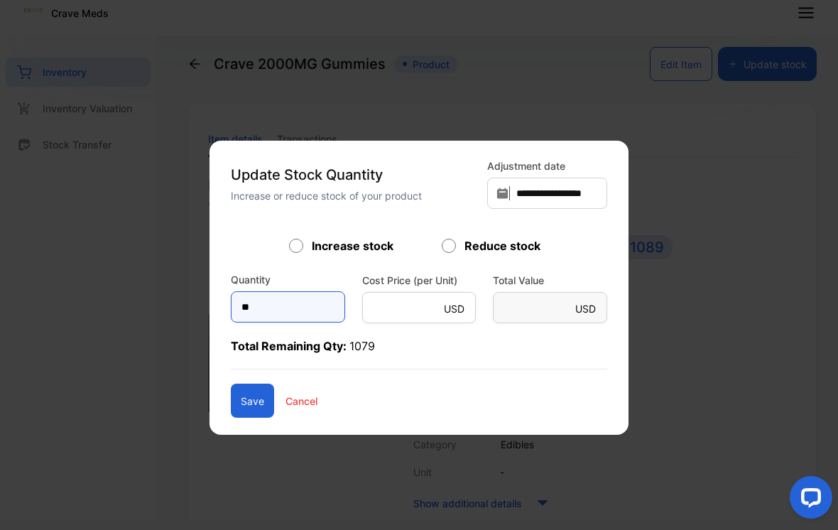
type Value-inputsubject "***"
type input "***"
click at [245, 411] on button "Save" at bounding box center [252, 401] width 43 height 34
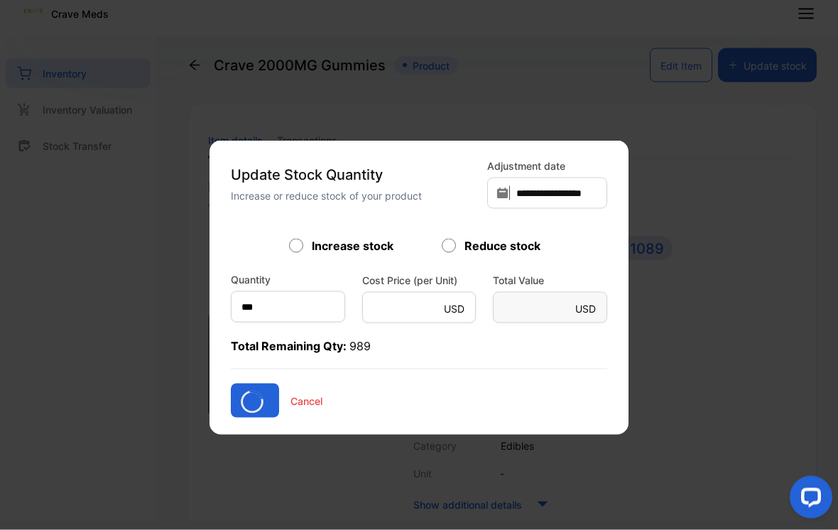
scroll to position [9, 0]
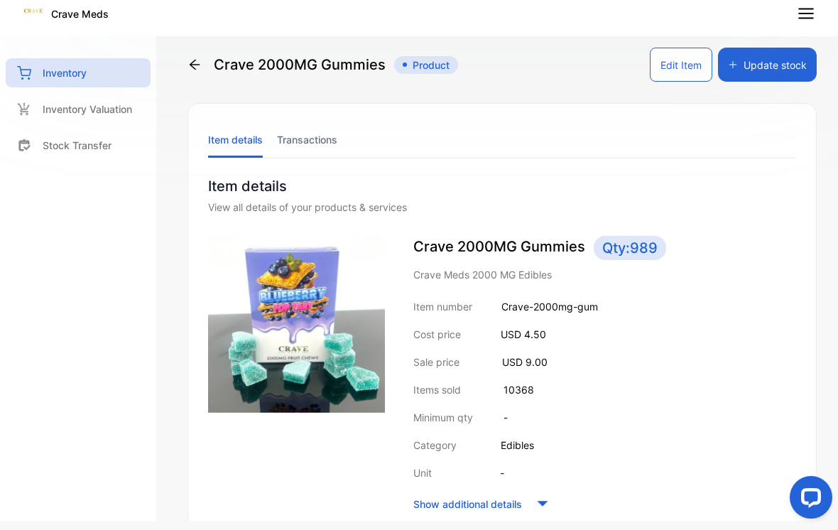
click at [198, 60] on icon at bounding box center [195, 65] width 14 height 14
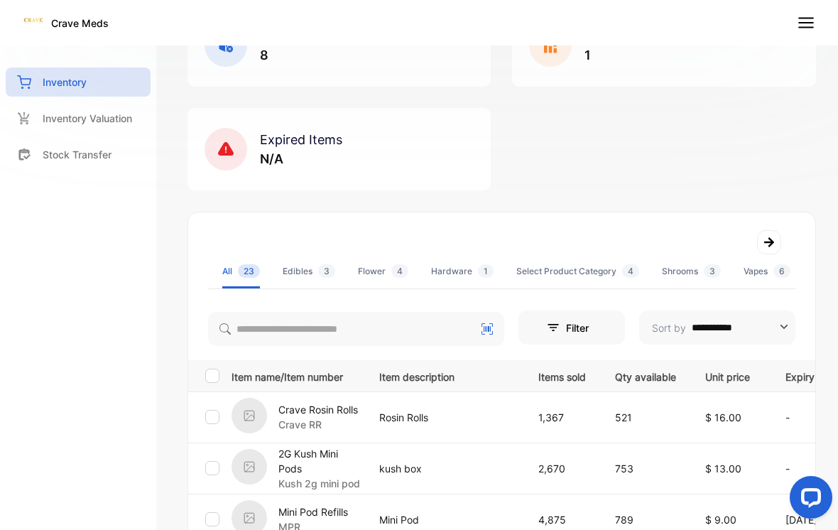
scroll to position [114, 0]
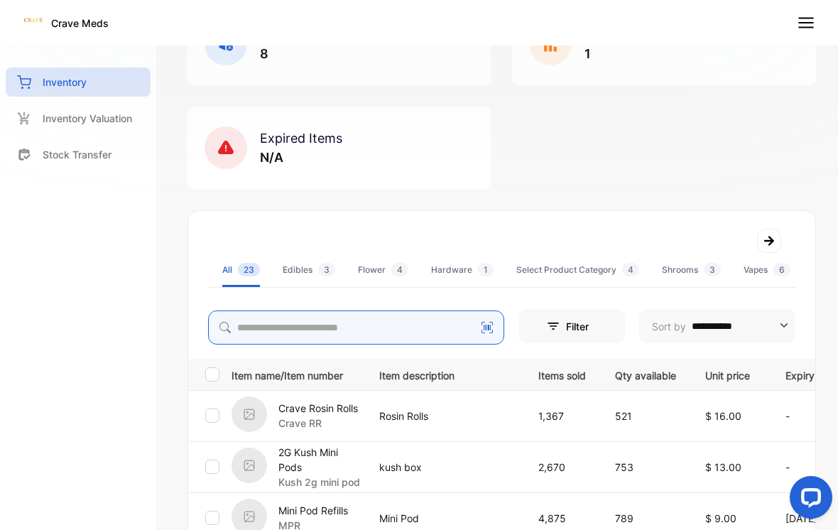
click at [251, 318] on input "search" at bounding box center [356, 327] width 296 height 34
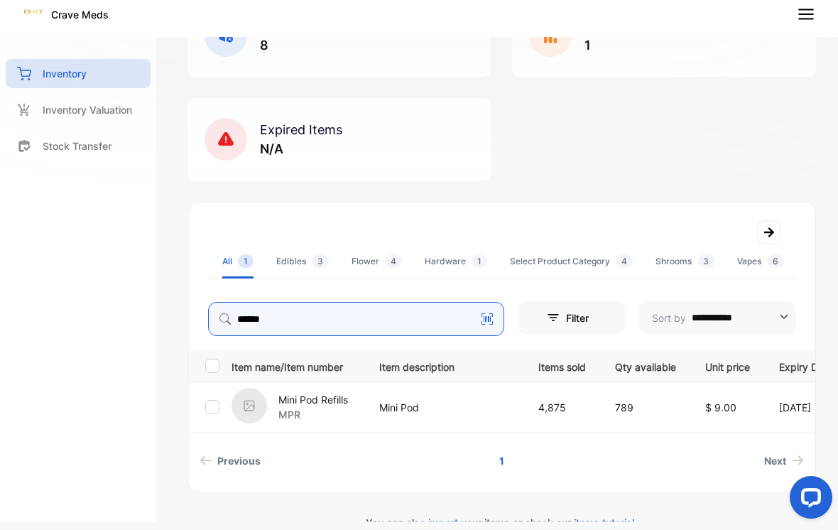
type input "******"
click at [409, 417] on td "Mini Pod" at bounding box center [441, 407] width 159 height 51
click at [406, 396] on td "Mini Pod" at bounding box center [441, 407] width 159 height 51
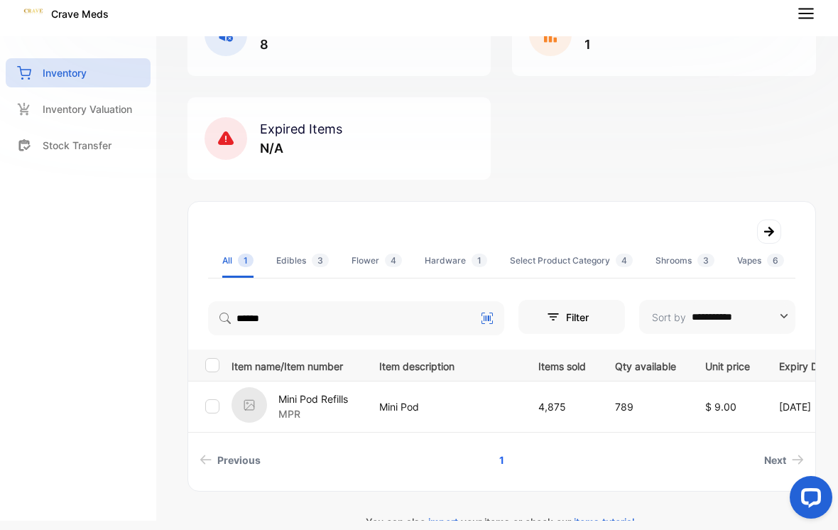
click at [387, 401] on p "Mini Pod" at bounding box center [444, 406] width 130 height 15
click at [340, 401] on p "Mini Pod Refills" at bounding box center [314, 398] width 70 height 15
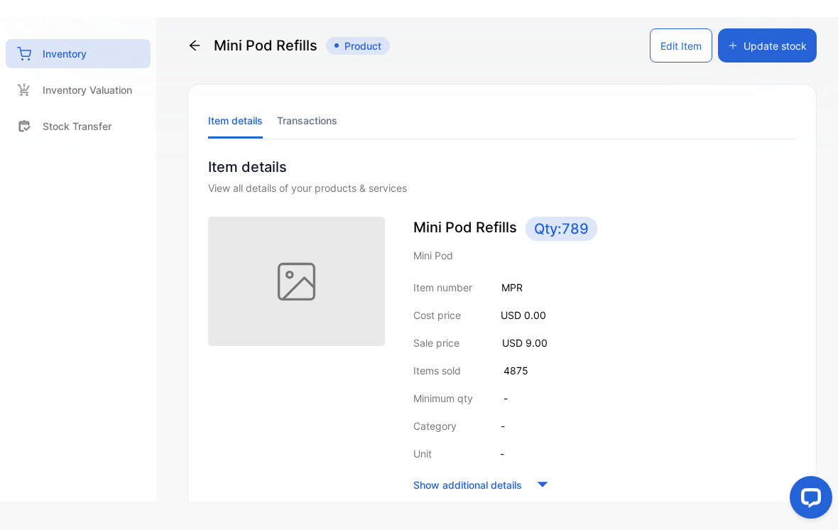
click at [789, 59] on button "Update stock" at bounding box center [767, 45] width 99 height 34
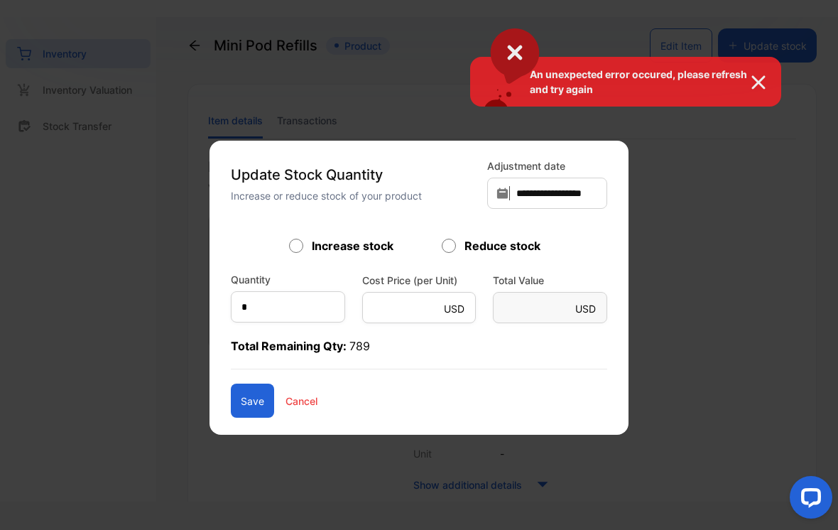
click at [447, 243] on div "An unexpected error occured, please refresh and try again" at bounding box center [419, 265] width 838 height 530
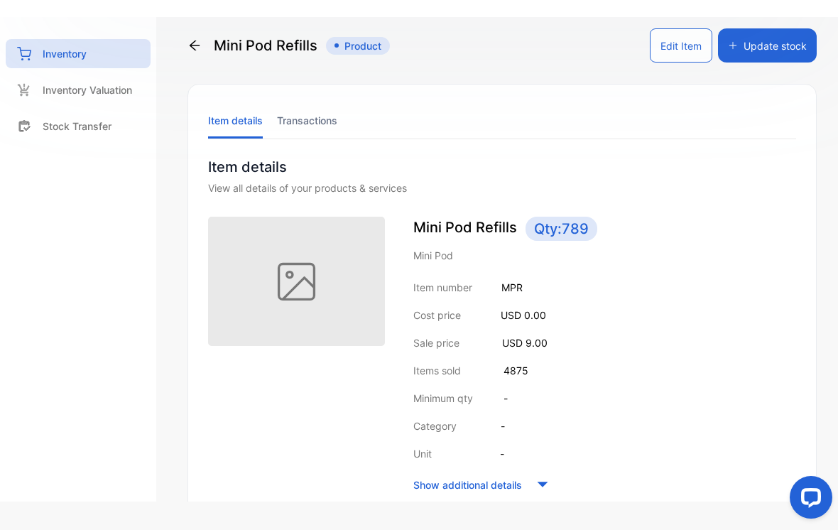
click at [751, 41] on button "Update stock" at bounding box center [767, 45] width 99 height 34
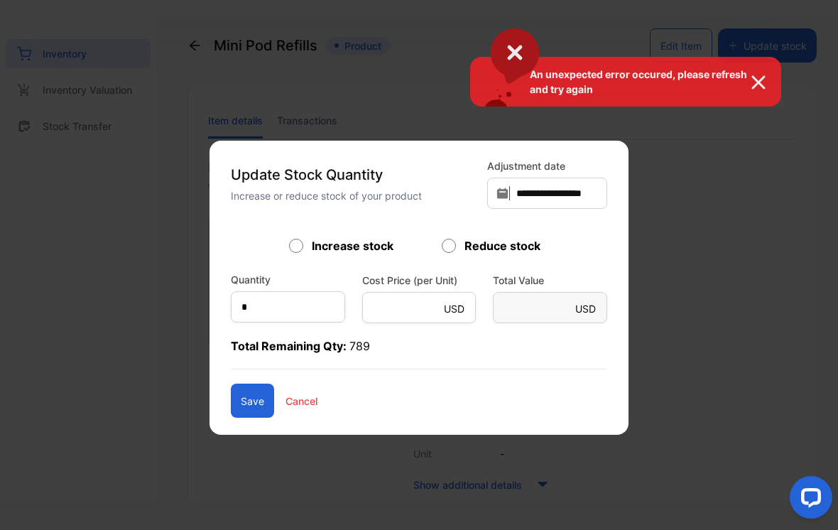
click at [448, 246] on div "An unexpected error occured, please refresh and try again" at bounding box center [419, 265] width 838 height 530
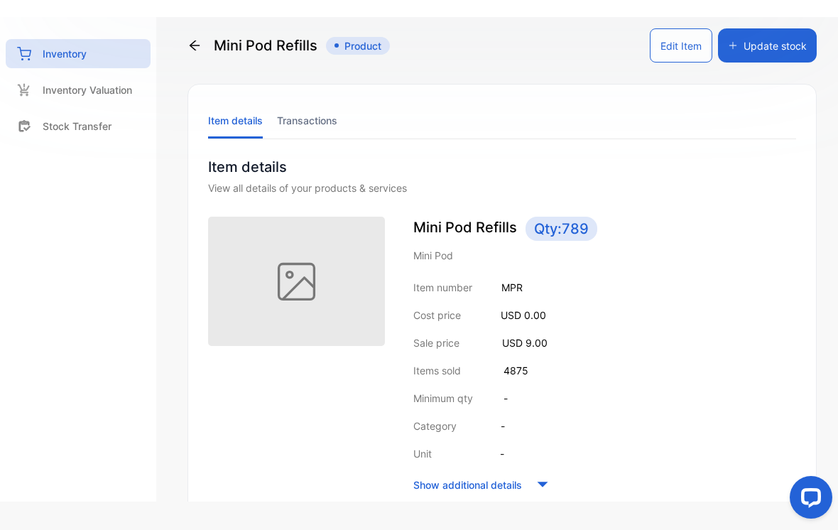
click at [764, 54] on button "Update stock" at bounding box center [767, 45] width 99 height 34
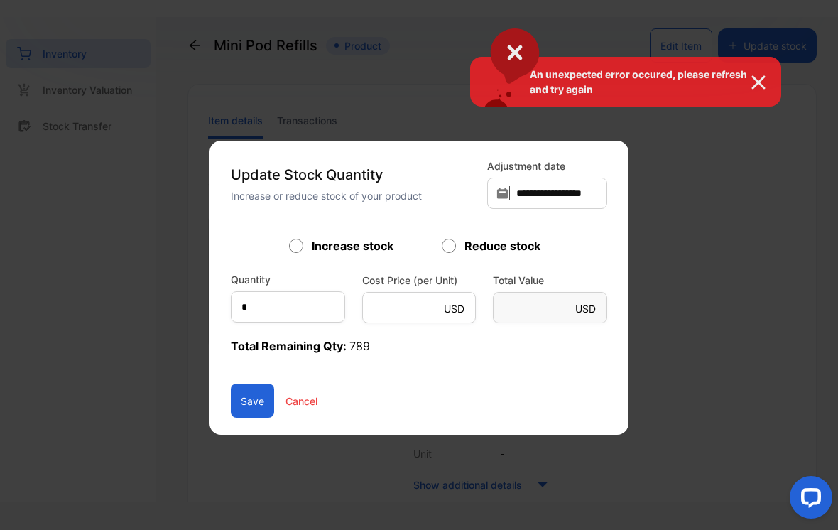
click at [446, 248] on div "An unexpected error occured, please refresh and try again" at bounding box center [419, 265] width 838 height 530
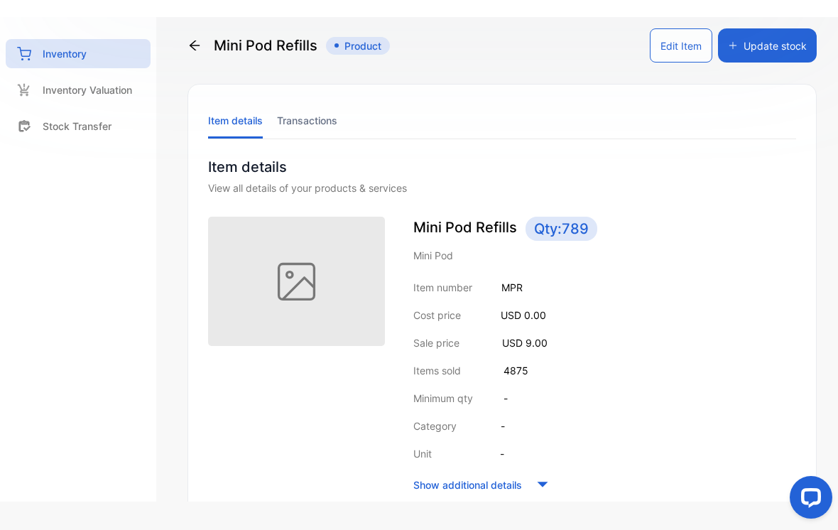
click at [759, 42] on button "Update stock" at bounding box center [767, 45] width 99 height 34
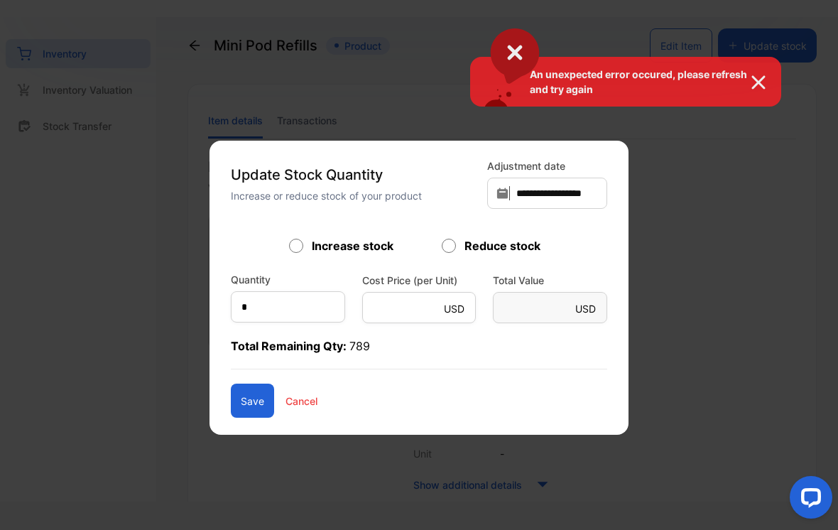
click at [443, 241] on div "An unexpected error occured, please refresh and try again" at bounding box center [419, 265] width 838 height 530
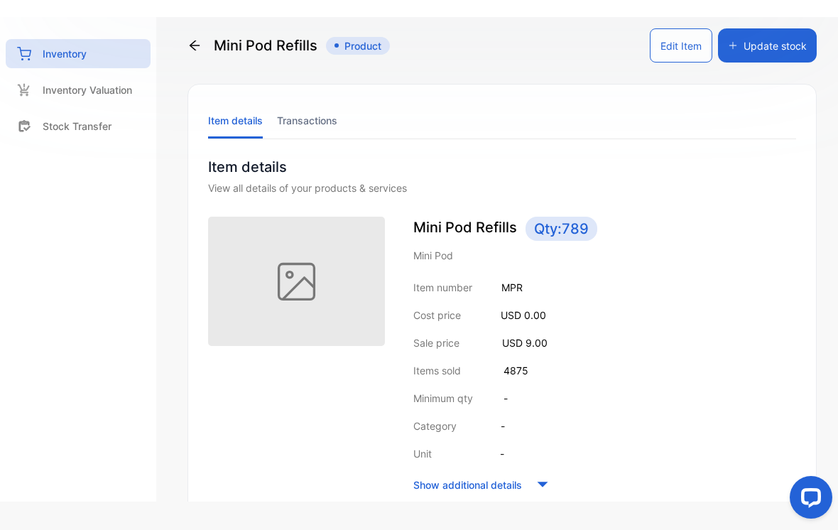
click at [788, 38] on button "Update stock" at bounding box center [767, 45] width 99 height 34
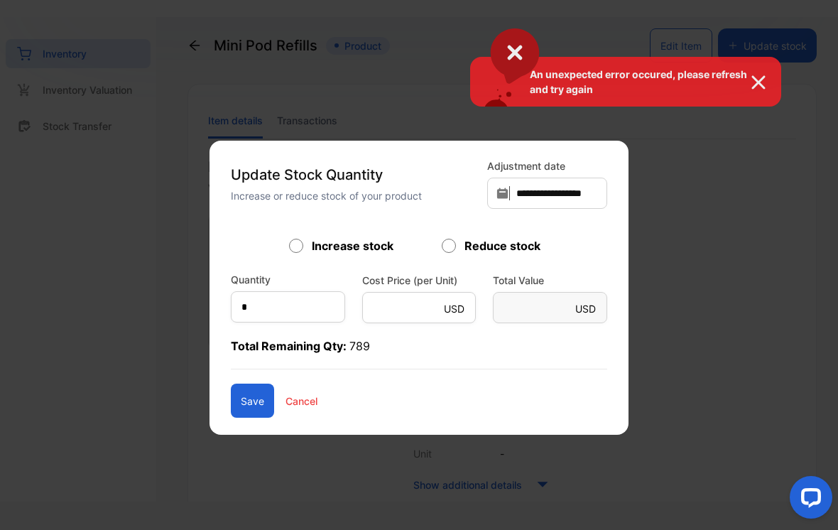
click at [284, 310] on div "An unexpected error occured, please refresh and try again" at bounding box center [419, 265] width 838 height 530
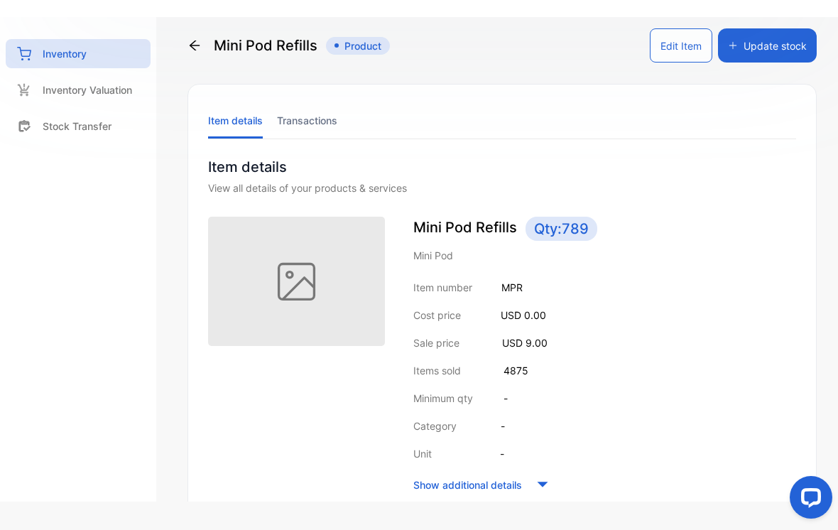
click at [789, 39] on button "Update stock" at bounding box center [767, 45] width 99 height 34
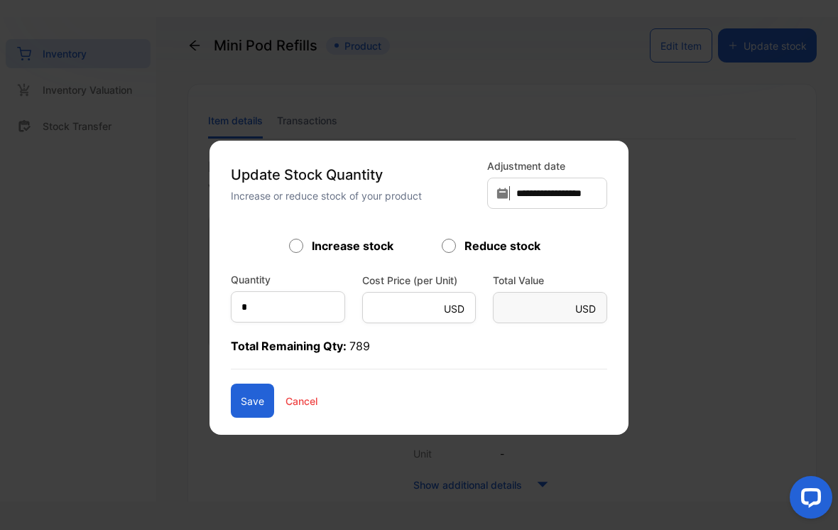
click at [451, 256] on form "Increase stock Reduce stock Quantity * Cost Price (per Unit) USD * Total Value …" at bounding box center [419, 327] width 377 height 180
click at [297, 301] on input "*" at bounding box center [288, 306] width 114 height 31
click at [266, 316] on input "text" at bounding box center [288, 306] width 114 height 31
type input "*"
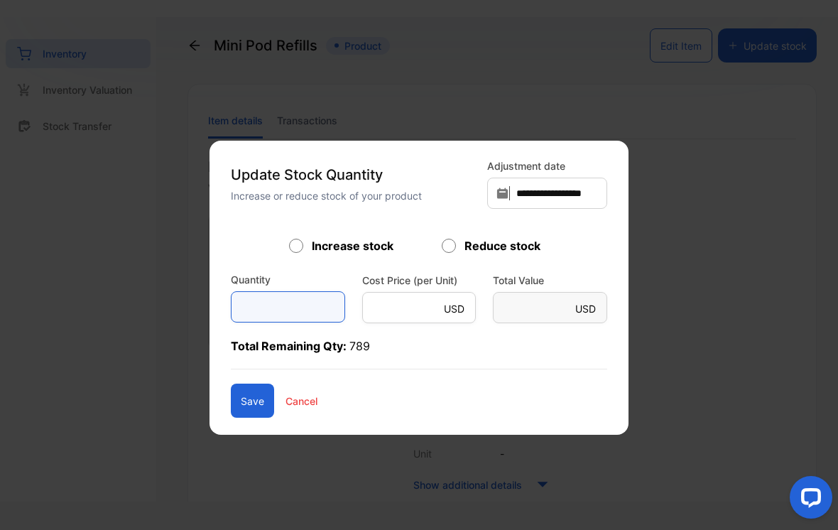
click at [286, 297] on input "text" at bounding box center [288, 306] width 114 height 31
type input "*"
click at [244, 395] on button "Save" at bounding box center [252, 401] width 43 height 34
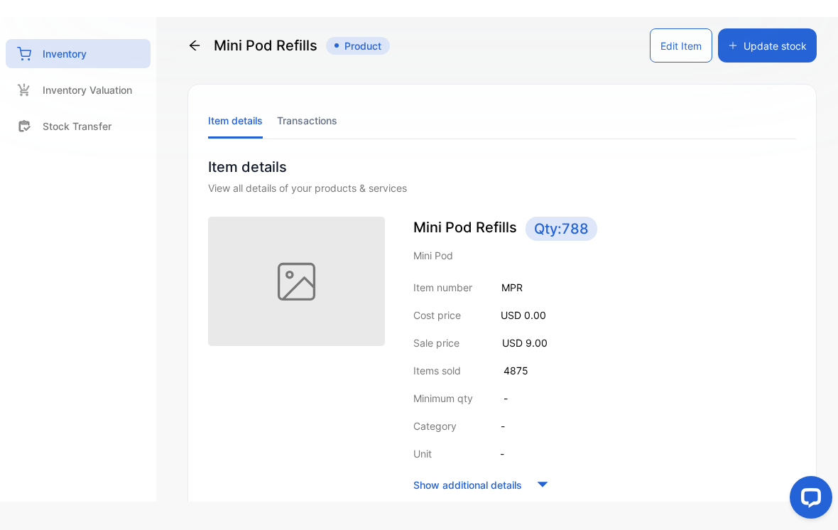
click at [190, 49] on icon at bounding box center [195, 45] width 14 height 14
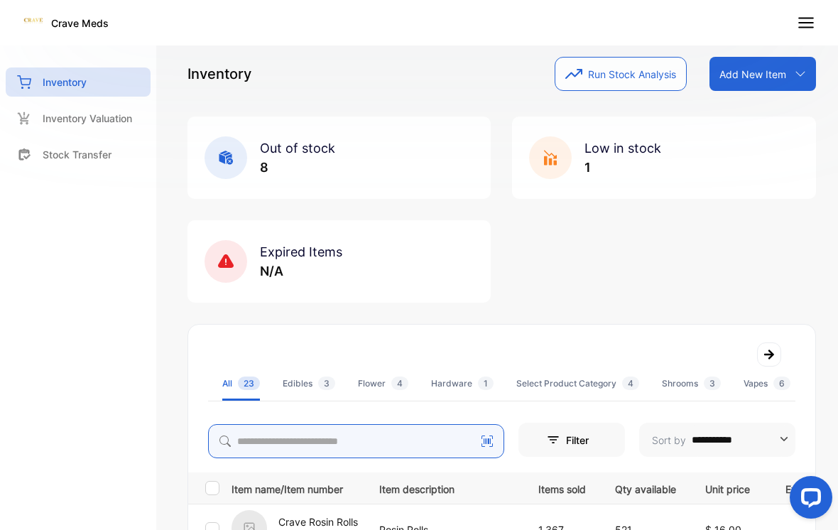
click at [317, 449] on input "search" at bounding box center [356, 441] width 296 height 34
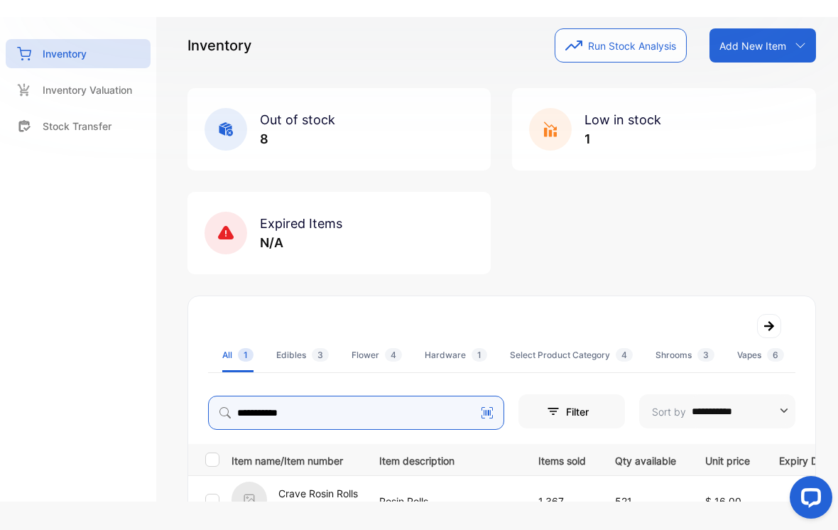
click at [407, 405] on input "**********" at bounding box center [356, 413] width 296 height 34
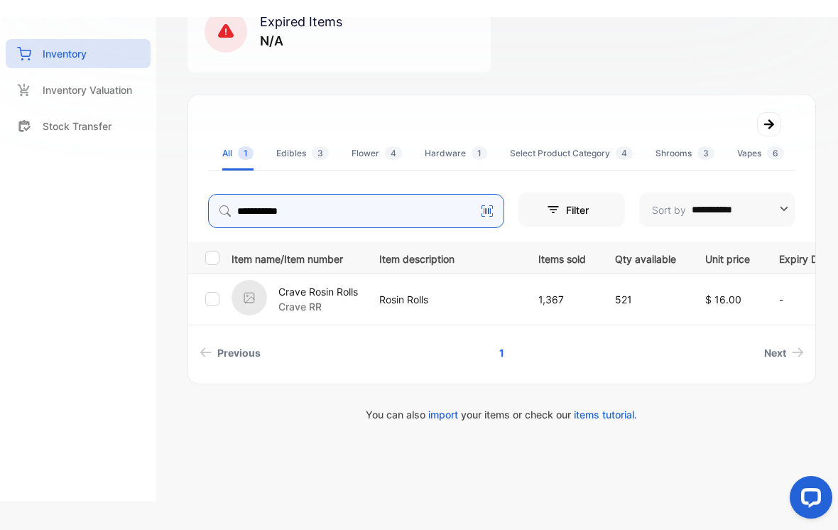
type input "**********"
click at [384, 292] on p "Rosin Rolls" at bounding box center [444, 299] width 130 height 15
click at [298, 291] on p "Crave Rosin Rolls" at bounding box center [319, 291] width 80 height 15
click at [298, 303] on p "Crave RR" at bounding box center [319, 306] width 80 height 15
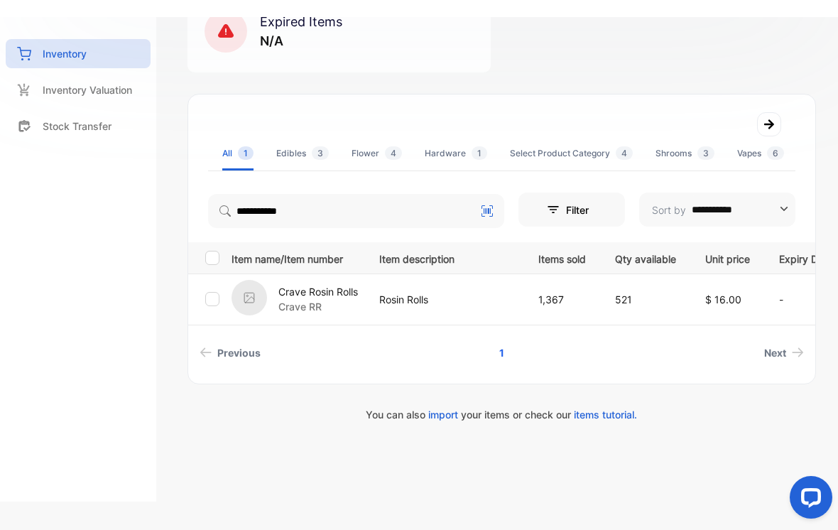
click at [304, 296] on p "Crave Rosin Rolls" at bounding box center [319, 291] width 80 height 15
click at [292, 302] on p "Crave RR" at bounding box center [319, 306] width 80 height 15
click at [306, 302] on p "Crave RR" at bounding box center [319, 306] width 80 height 15
click at [301, 301] on p "Crave RR" at bounding box center [319, 306] width 80 height 15
click at [300, 301] on p "Crave RR" at bounding box center [319, 306] width 80 height 15
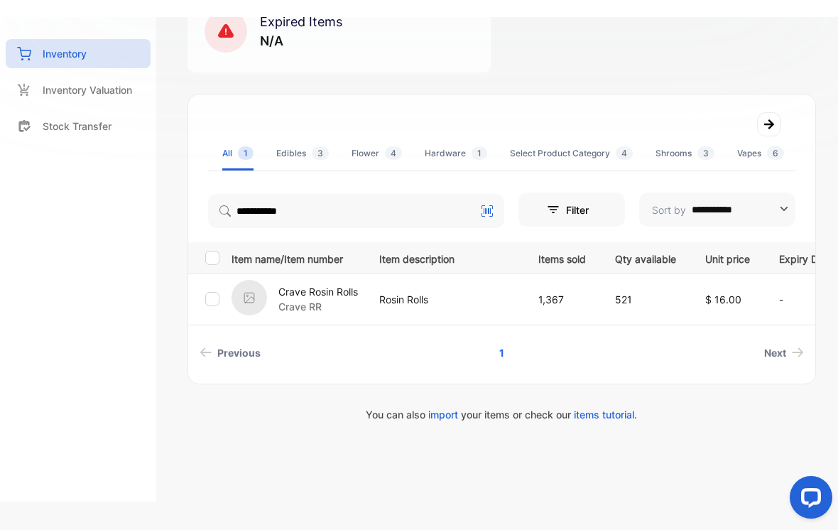
click at [291, 283] on div "Crave Rosin Rolls Crave RR" at bounding box center [297, 299] width 130 height 39
click at [573, 301] on p "1,367" at bounding box center [563, 299] width 48 height 15
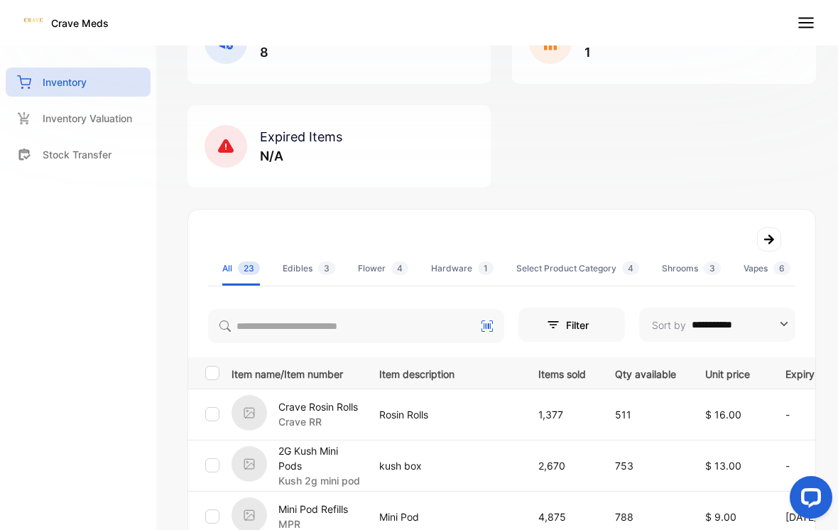
scroll to position [126, 0]
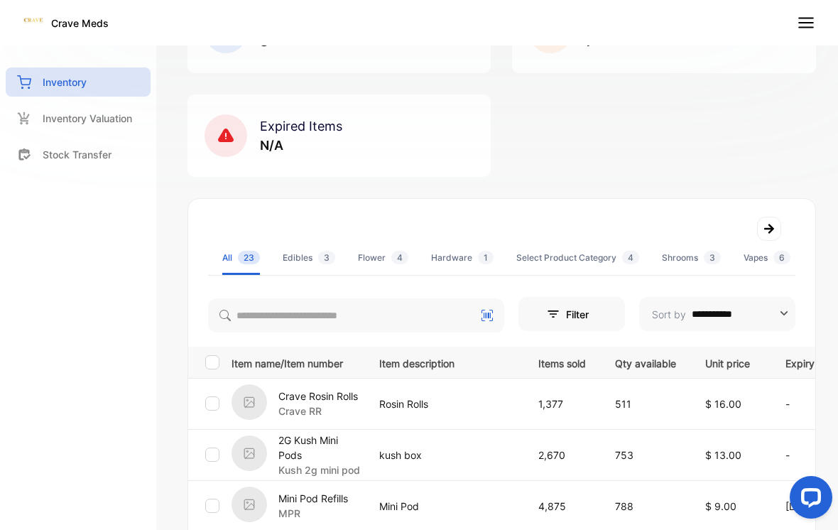
click at [309, 404] on p "Crave RR" at bounding box center [319, 411] width 80 height 15
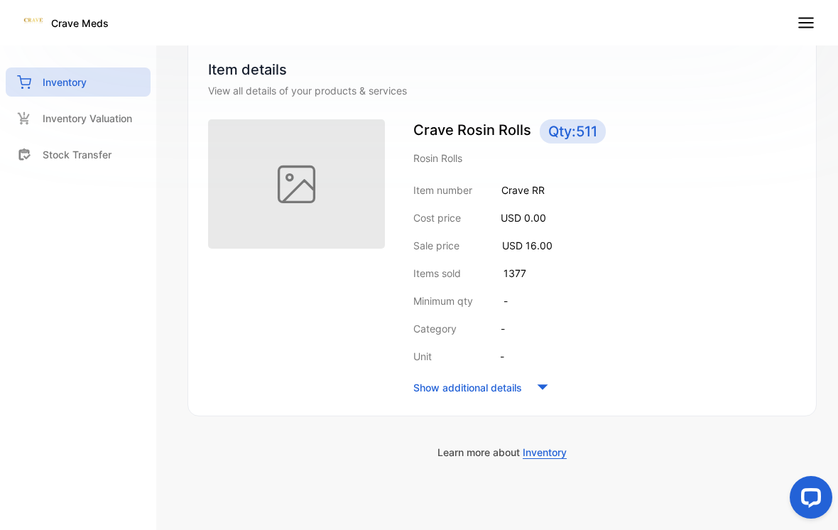
click at [290, 407] on div "Item details Transactions Item details View all details of your products & serv…" at bounding box center [502, 202] width 629 height 430
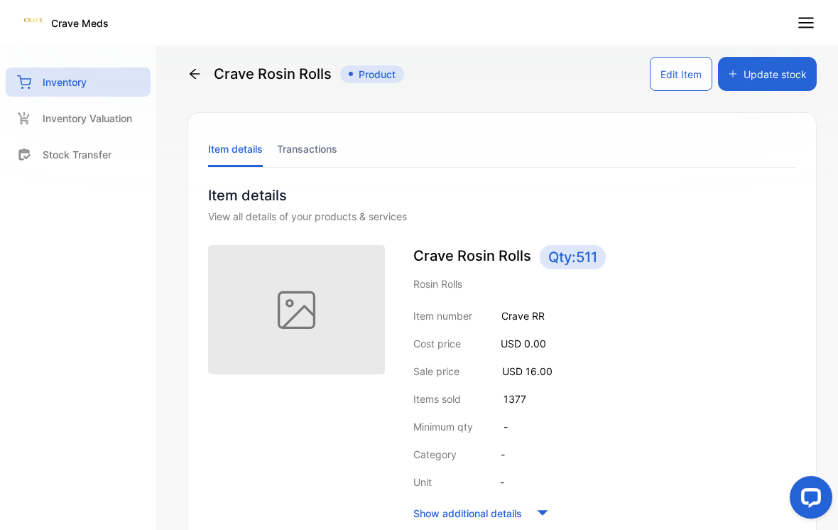
click at [767, 69] on button "Update stock" at bounding box center [767, 74] width 99 height 34
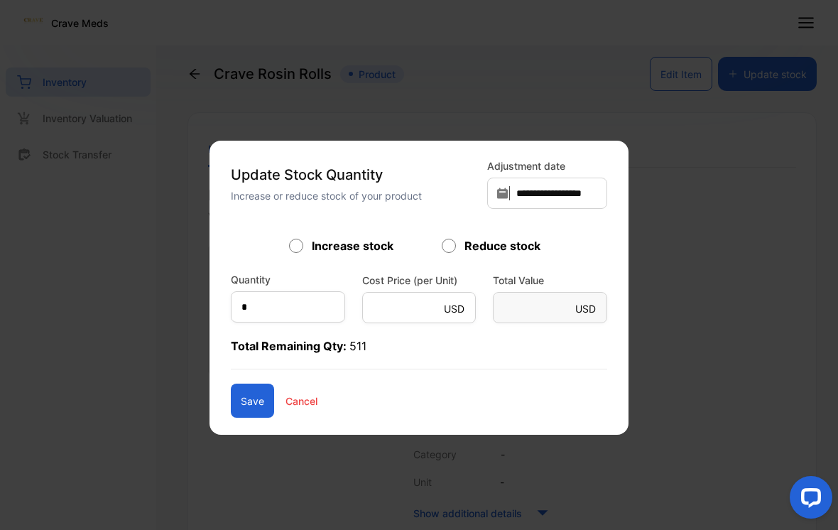
click at [455, 237] on div "Reduce stock" at bounding box center [495, 245] width 107 height 17
click at [414, 261] on form "Increase stock Reduce stock Quantity * Cost Price (per Unit) USD * Total Value …" at bounding box center [419, 327] width 377 height 180
click at [318, 305] on input "*" at bounding box center [288, 306] width 114 height 31
type input "*"
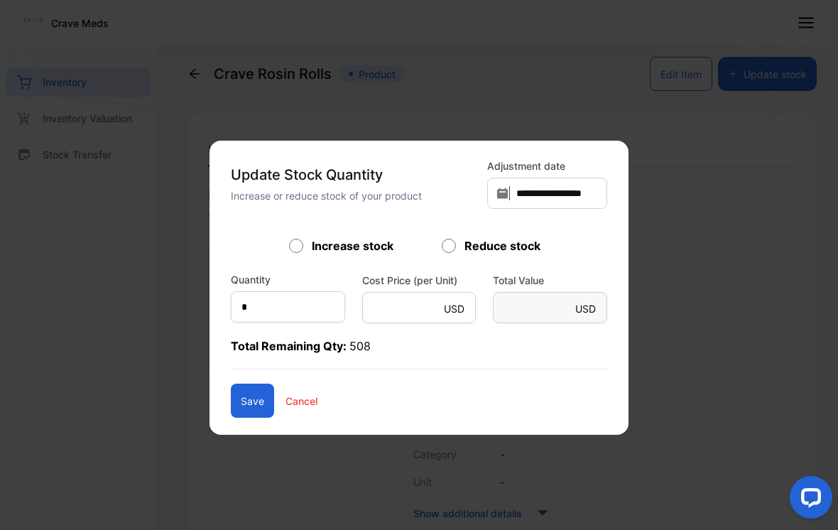
click at [247, 391] on button "Save" at bounding box center [252, 401] width 43 height 34
